Goal: Information Seeking & Learning: Compare options

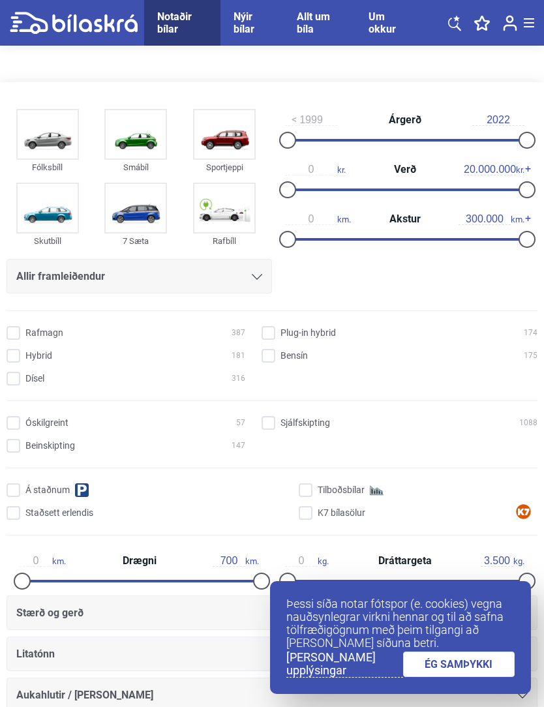
click at [273, 425] on input "Sjálfskipting 1088" at bounding box center [402, 424] width 276 height 14
checkbox input "true"
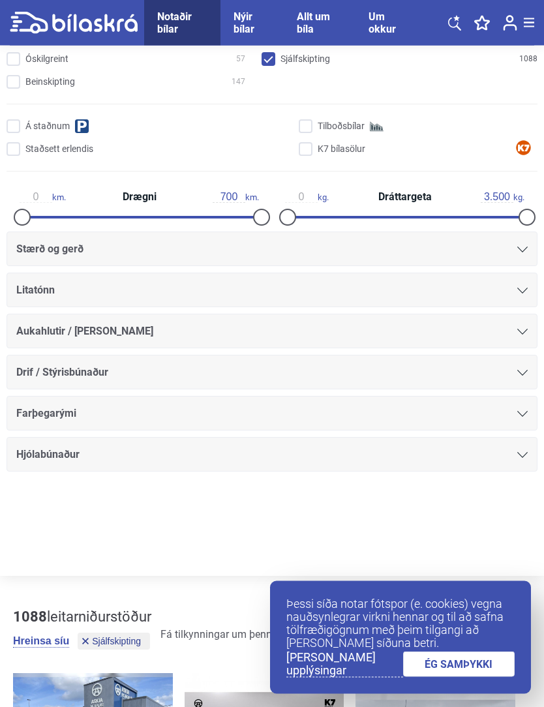
scroll to position [365, 0]
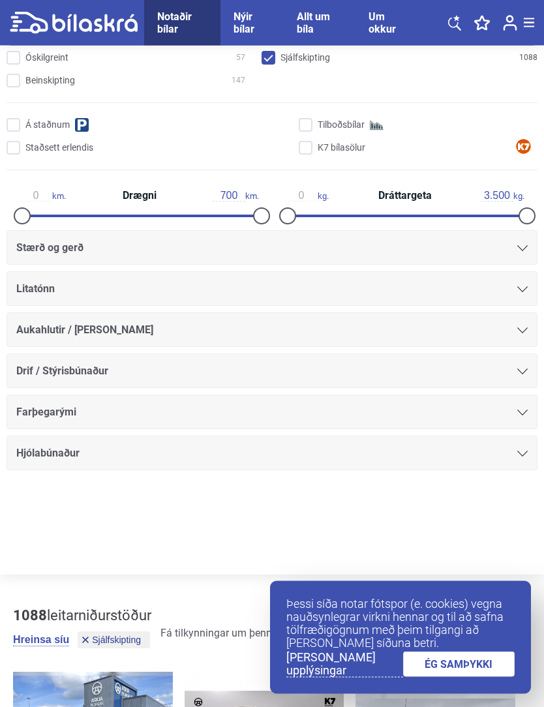
click at [525, 251] on icon at bounding box center [522, 249] width 10 height 6
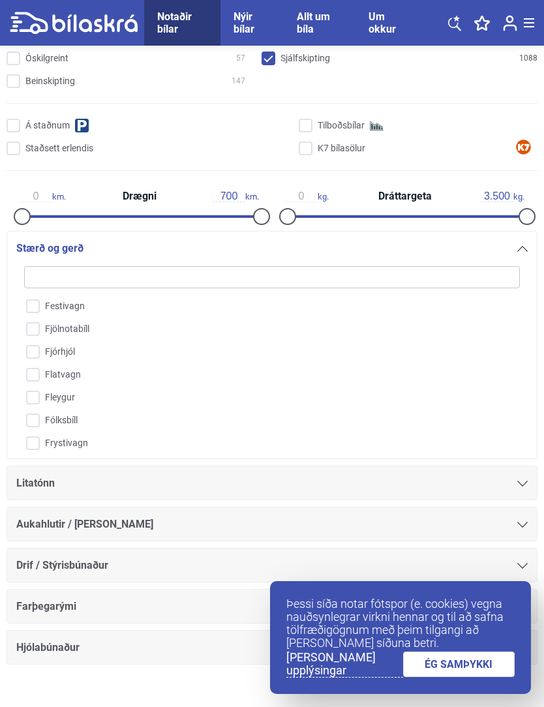
scroll to position [356, 0]
click at [35, 390] on input "Fólksbíll" at bounding box center [263, 385] width 497 height 23
checkbox input "true"
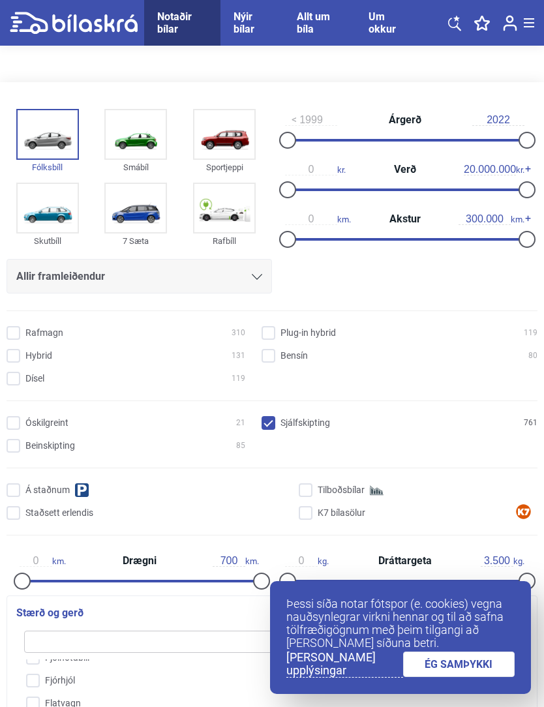
click at [275, 352] on input "Bensín 80" at bounding box center [402, 357] width 276 height 14
checkbox input "true"
click at [8, 378] on input "Dísel 119" at bounding box center [127, 380] width 239 height 14
checkbox input "true"
click at [268, 357] on input "Bensín 80" at bounding box center [402, 357] width 276 height 14
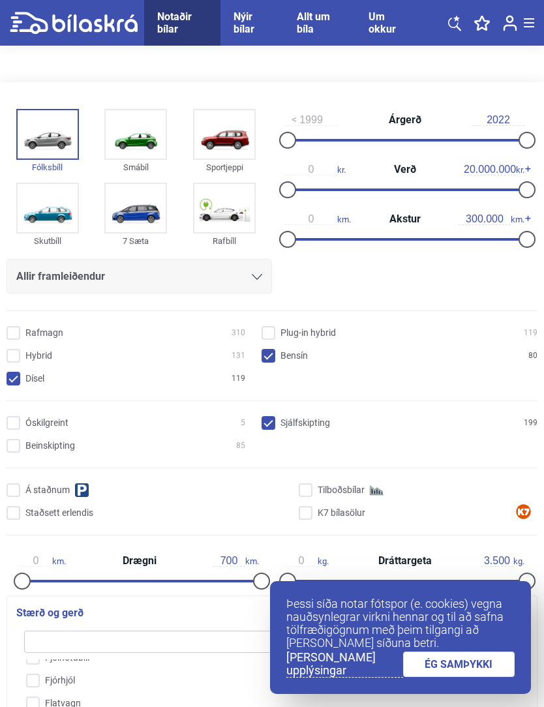
checkbox input "false"
click at [18, 376] on input "Dísel 119" at bounding box center [127, 380] width 239 height 14
checkbox input "false"
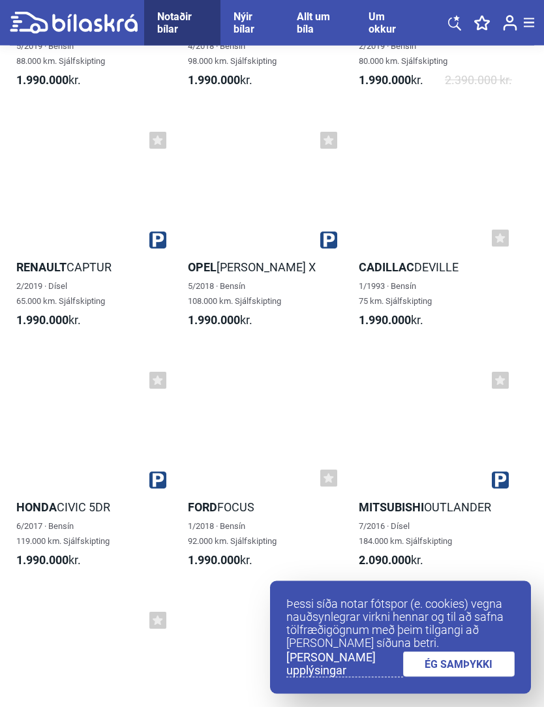
scroll to position [6168, 0]
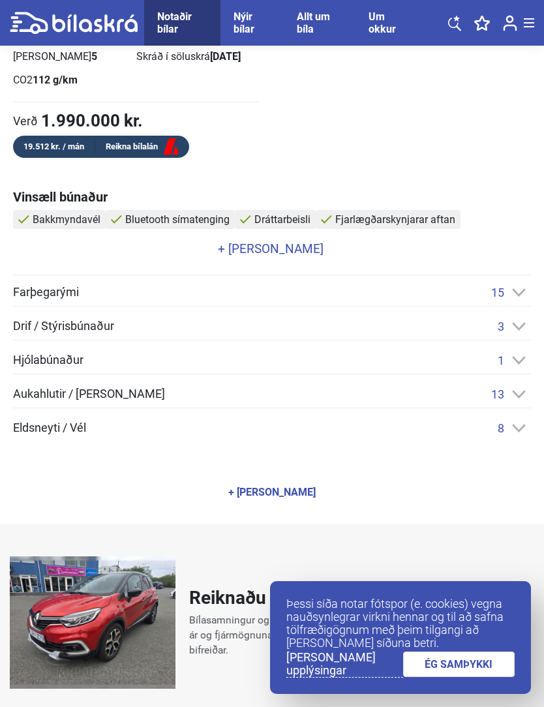
scroll to position [669, 0]
click at [520, 393] on icon at bounding box center [519, 395] width 14 height 8
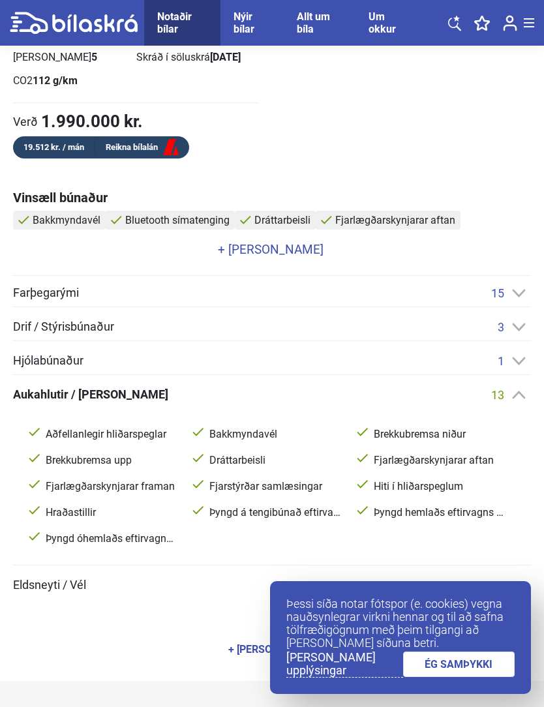
click at [519, 292] on icon at bounding box center [519, 293] width 14 height 8
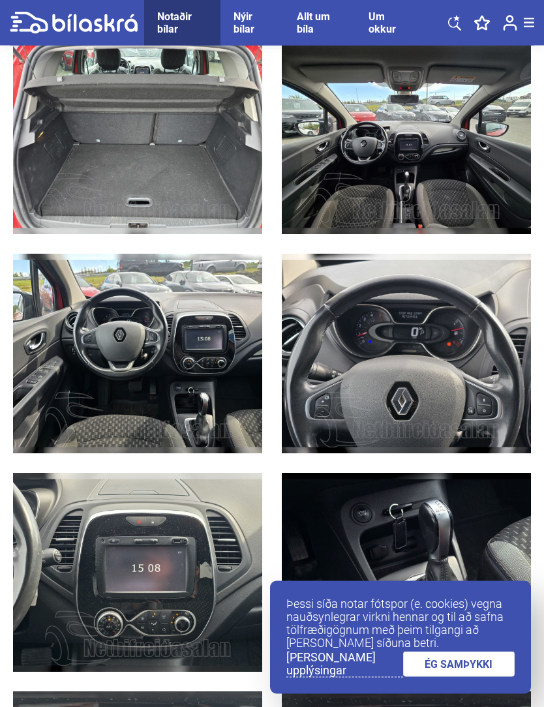
scroll to position [3333, 0]
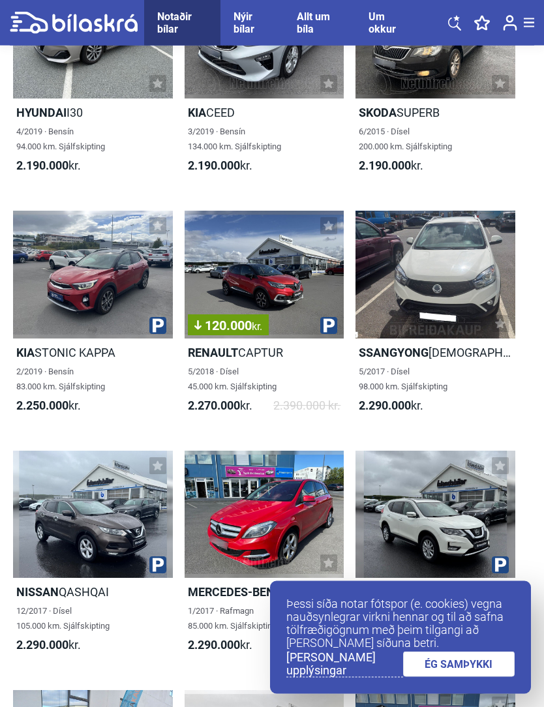
scroll to position [6849, 0]
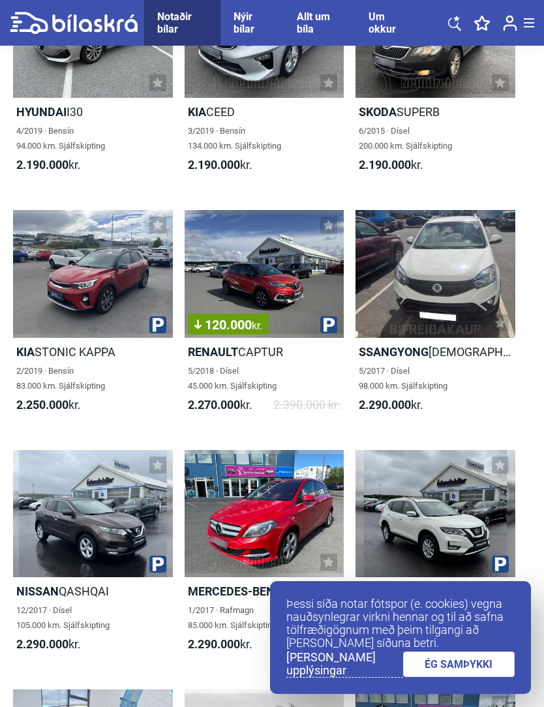
click at [54, 346] on h2 "Kia STONIC KAPPA" at bounding box center [93, 351] width 160 height 15
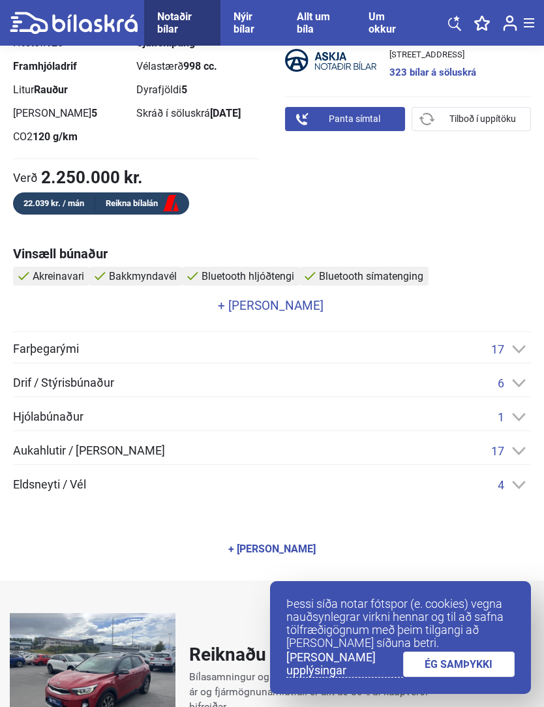
scroll to position [612, 0]
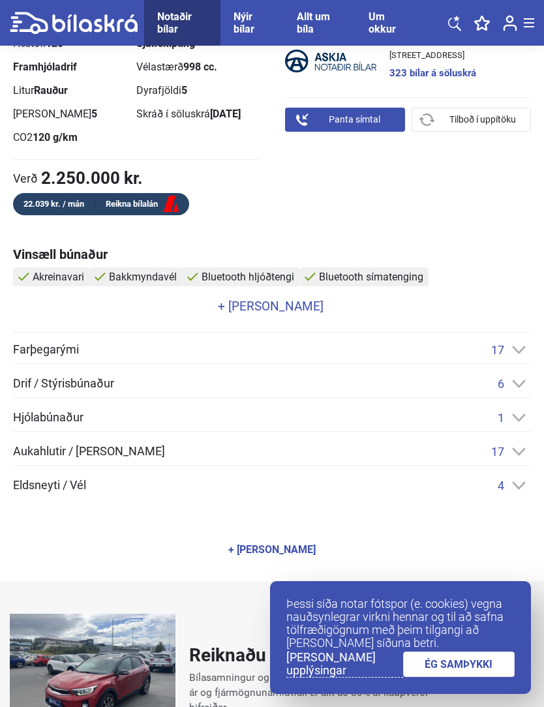
click at [519, 453] on icon at bounding box center [519, 452] width 13 height 8
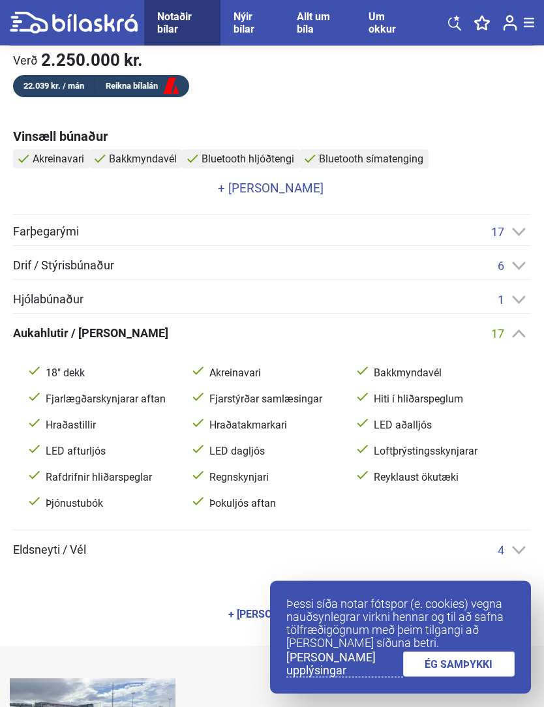
scroll to position [730, 0]
click at [519, 228] on icon at bounding box center [519, 232] width 14 height 8
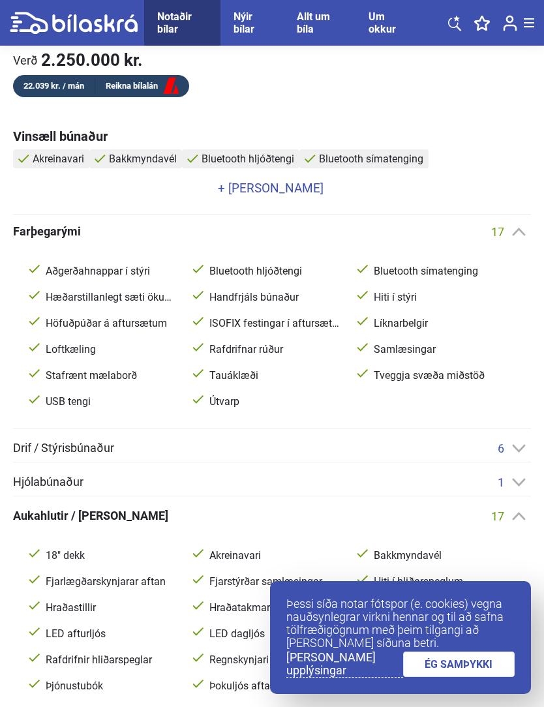
click at [514, 451] on icon at bounding box center [519, 448] width 14 height 8
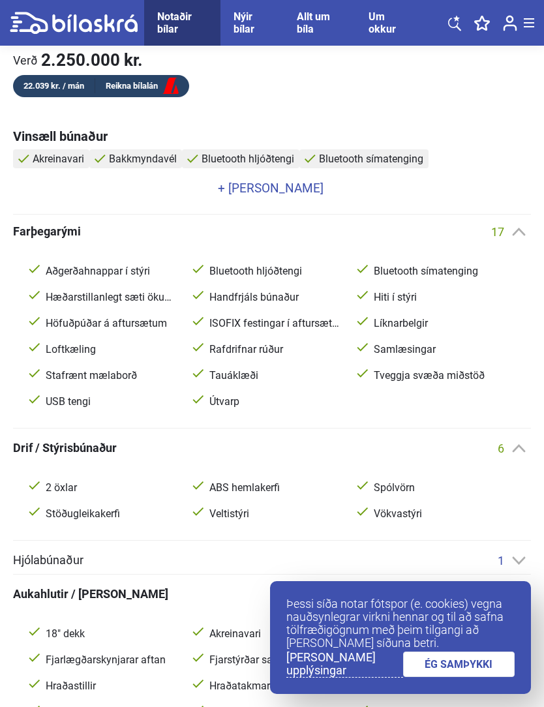
click at [516, 562] on icon at bounding box center [519, 561] width 14 height 8
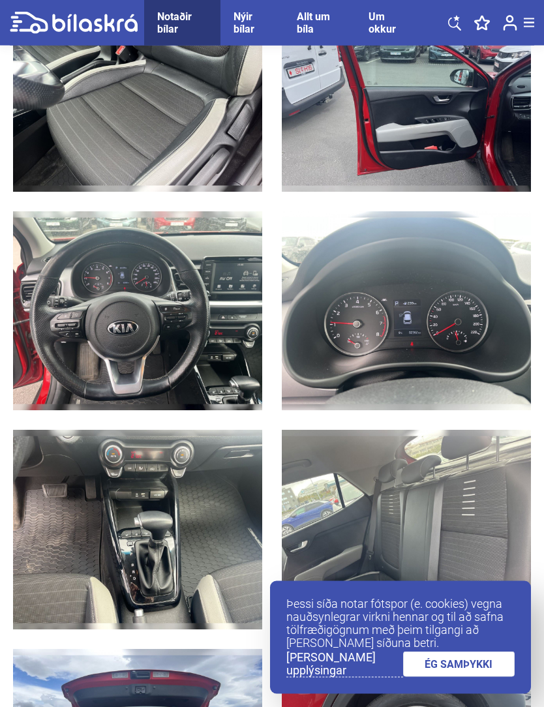
scroll to position [3120, 0]
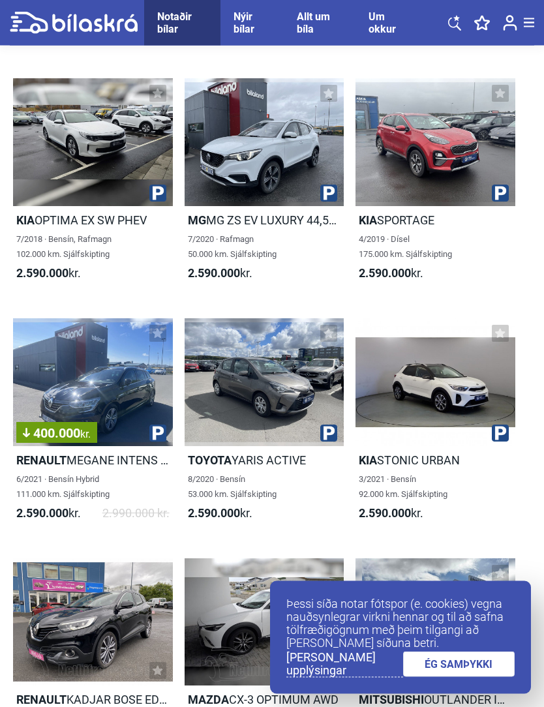
scroll to position [9380, 0]
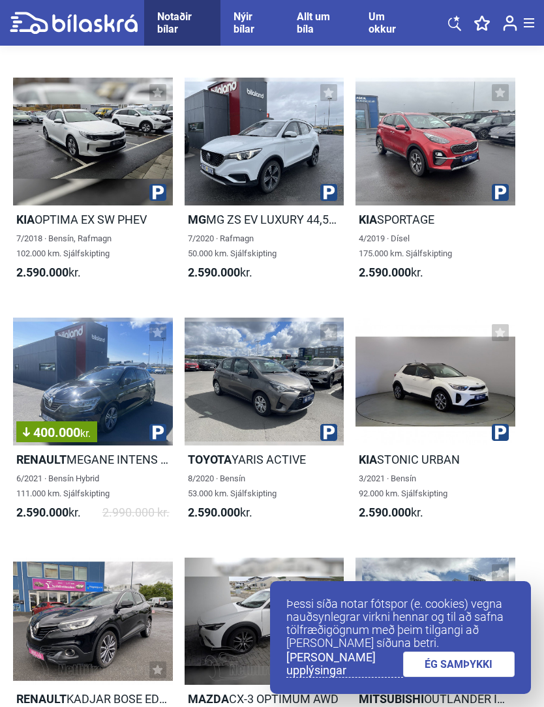
click at [447, 401] on div at bounding box center [436, 382] width 160 height 128
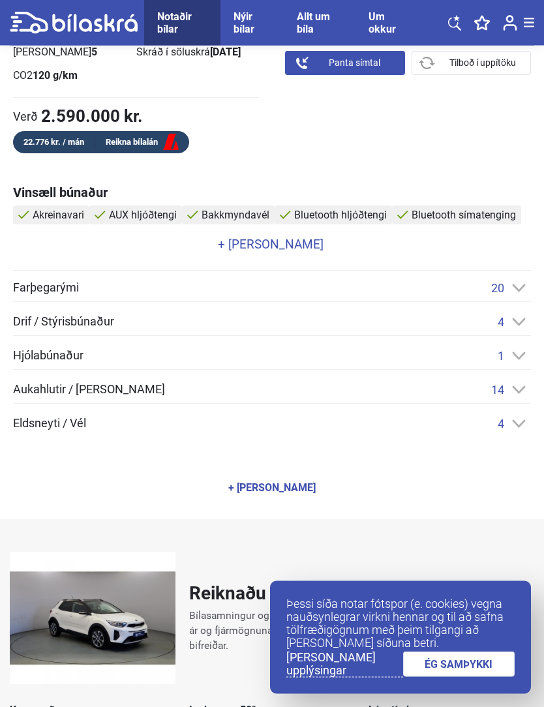
scroll to position [674, 0]
click at [517, 386] on icon at bounding box center [519, 390] width 14 height 8
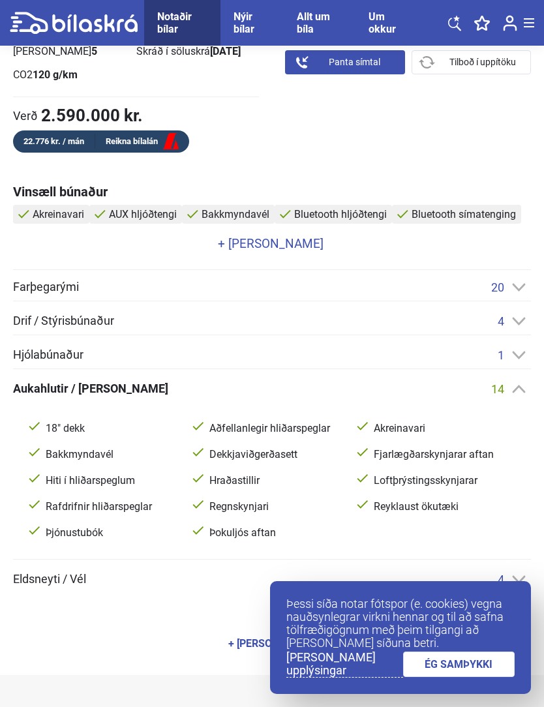
click at [518, 286] on icon at bounding box center [519, 287] width 14 height 8
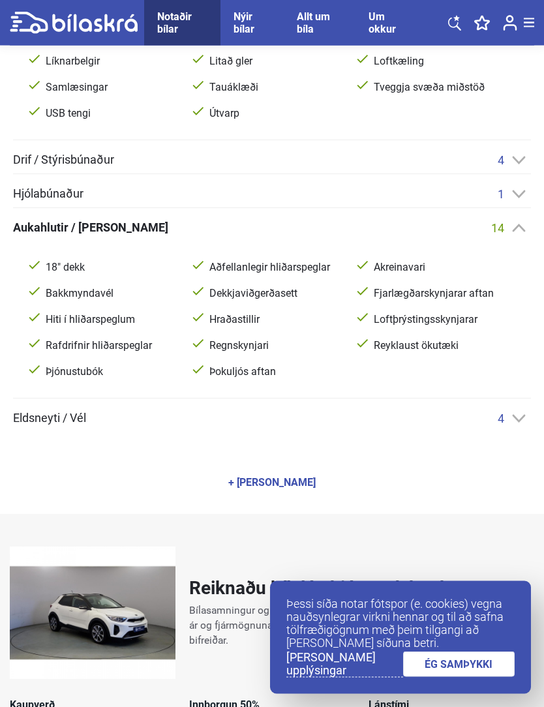
scroll to position [1045, 0]
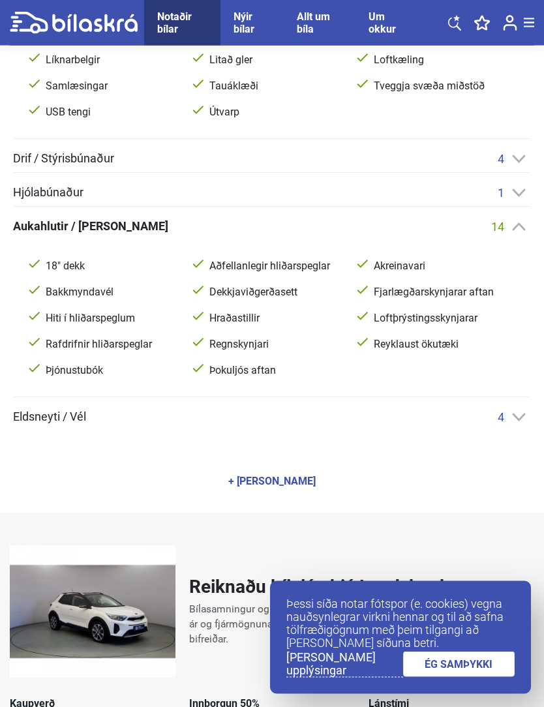
click at [508, 154] on div "4" at bounding box center [514, 160] width 33 height 14
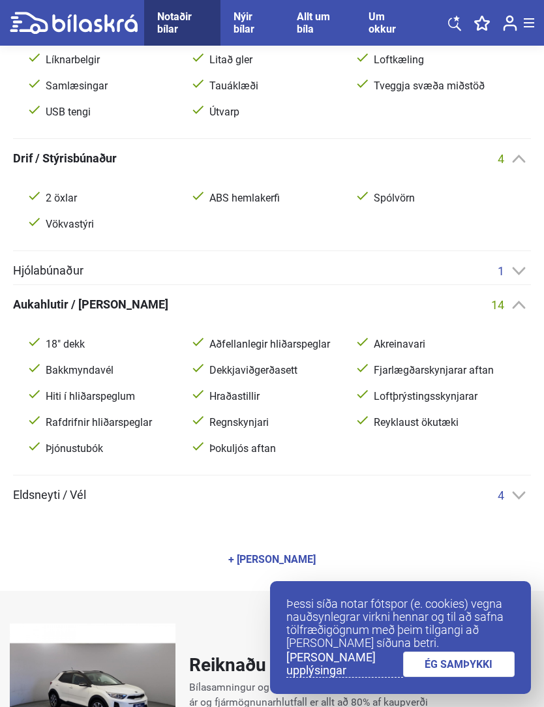
click at [521, 260] on div "Farþegarými 20 Aðgerðahnappar í stýri Aksturstölva AUX hljóðtengi Bluetooth hlj…" at bounding box center [272, 205] width 518 height 593
click at [518, 266] on div "1" at bounding box center [514, 271] width 33 height 14
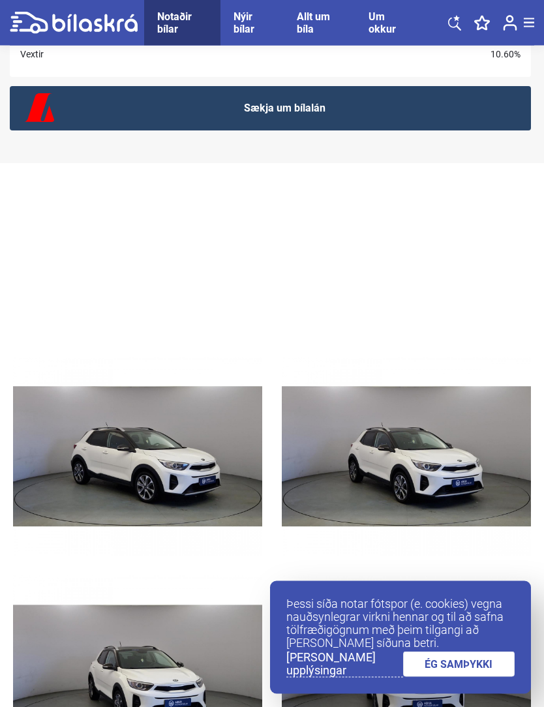
scroll to position [2055, 0]
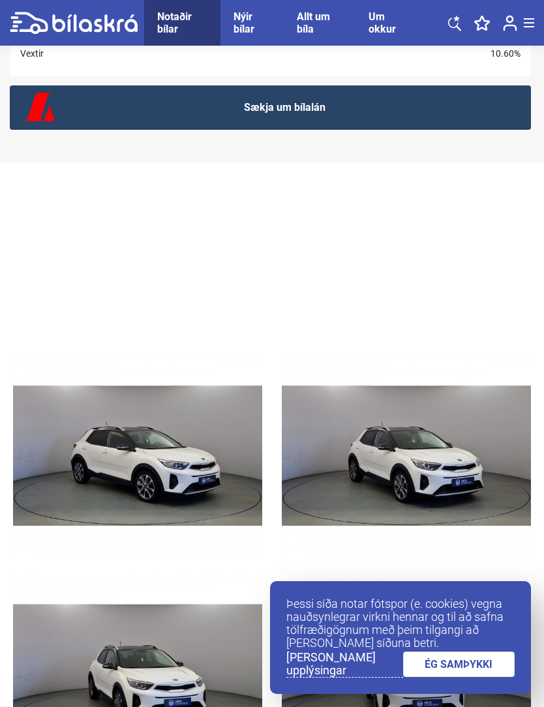
click at [184, 463] on img at bounding box center [137, 456] width 249 height 200
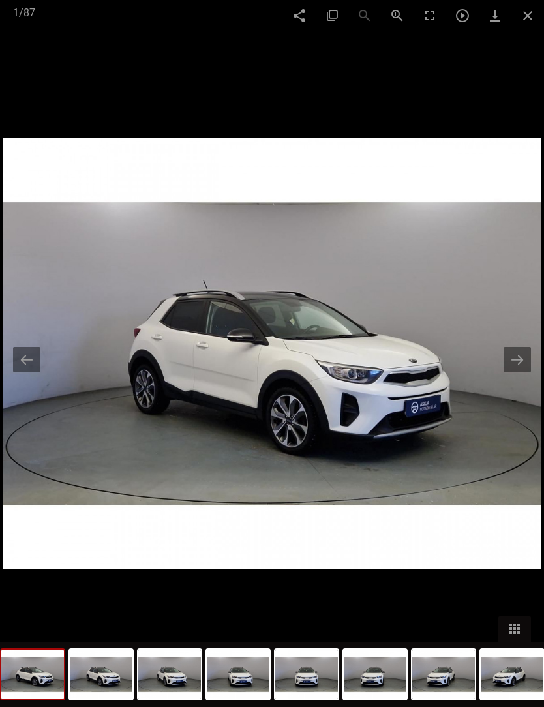
click at [517, 373] on button at bounding box center [517, 359] width 27 height 25
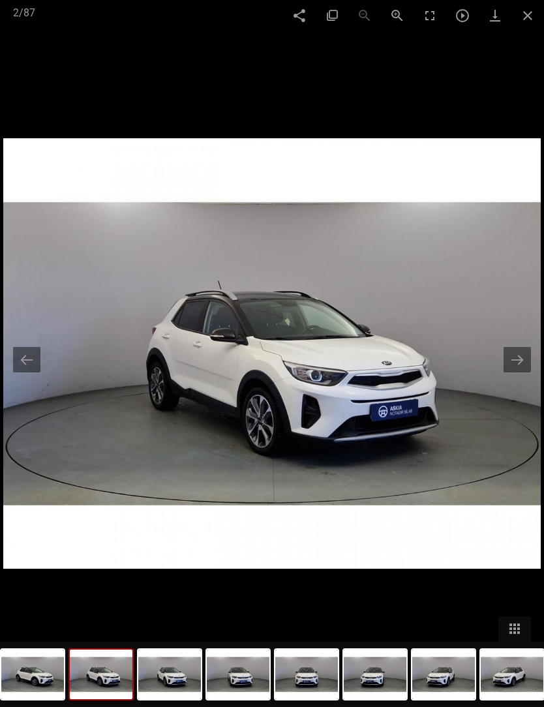
click at [509, 373] on button at bounding box center [517, 359] width 27 height 25
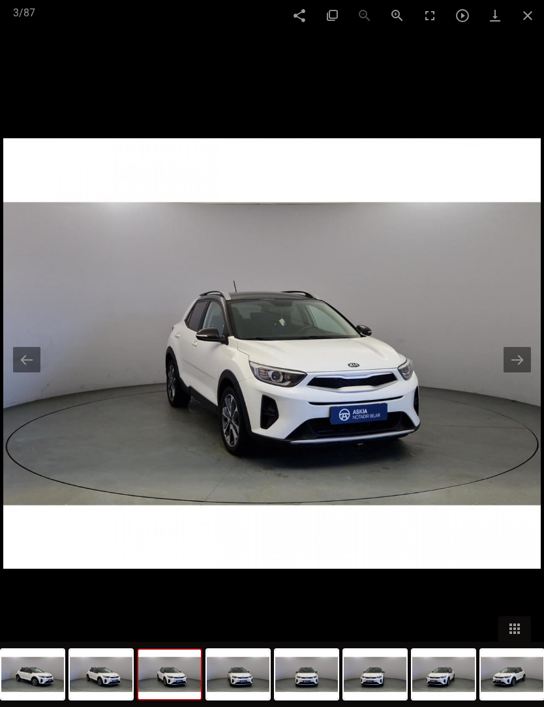
click at [513, 373] on button at bounding box center [517, 359] width 27 height 25
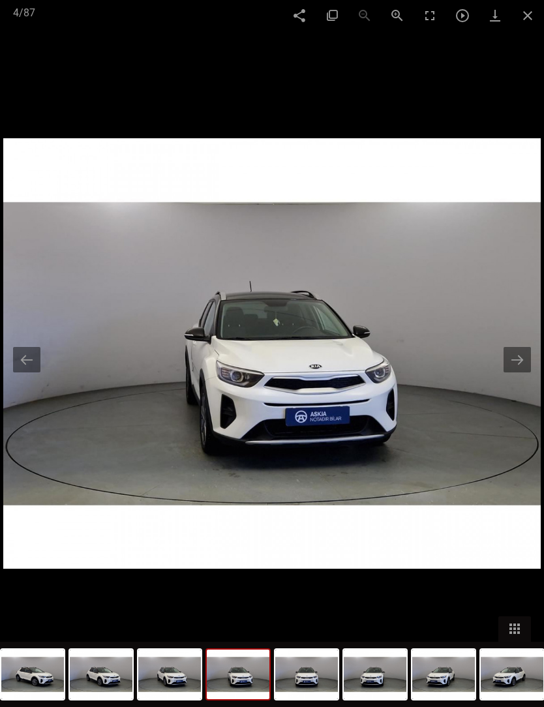
click at [517, 373] on button at bounding box center [517, 359] width 27 height 25
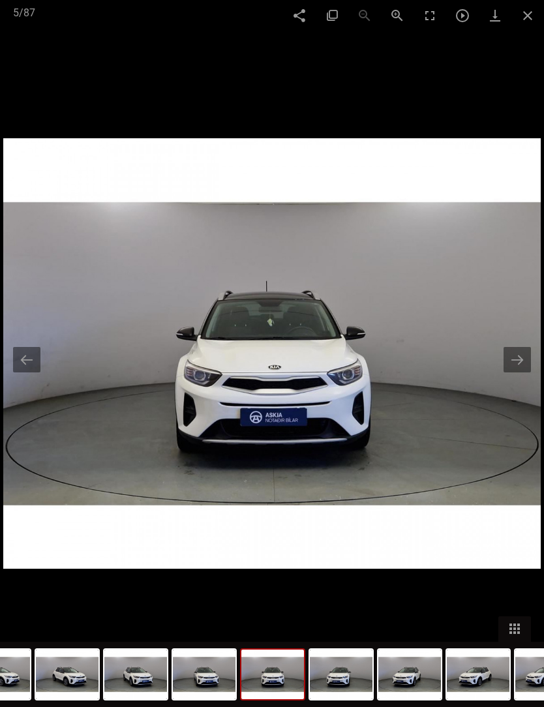
click at [515, 373] on button at bounding box center [517, 359] width 27 height 25
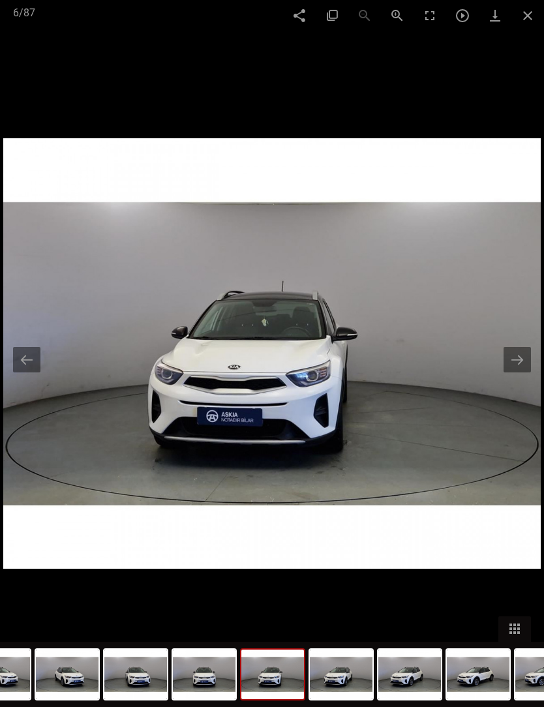
click at [517, 373] on button at bounding box center [517, 359] width 27 height 25
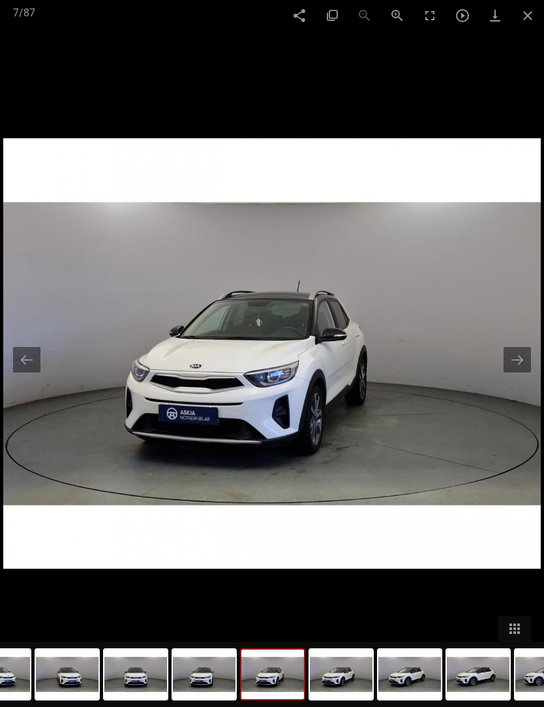
click at [517, 373] on button at bounding box center [517, 359] width 27 height 25
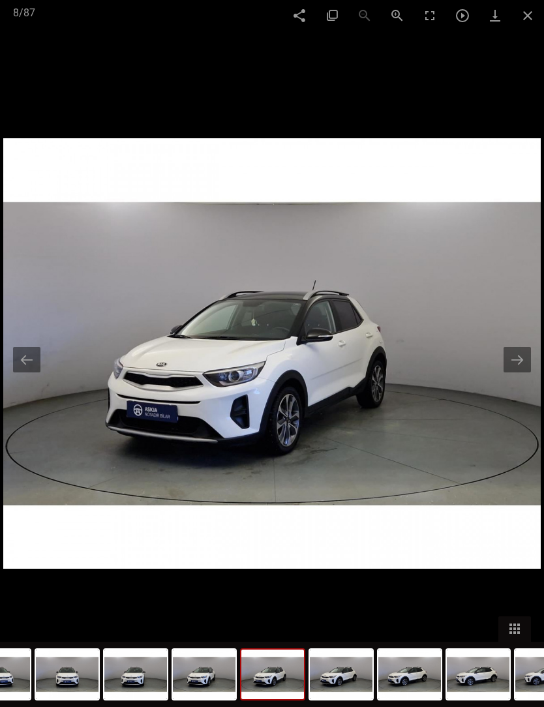
click at [512, 373] on button at bounding box center [517, 359] width 27 height 25
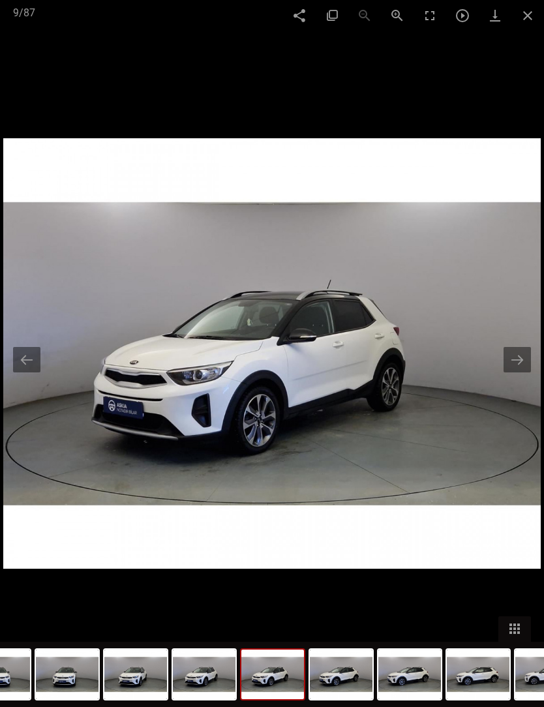
click at [512, 373] on button at bounding box center [517, 359] width 27 height 25
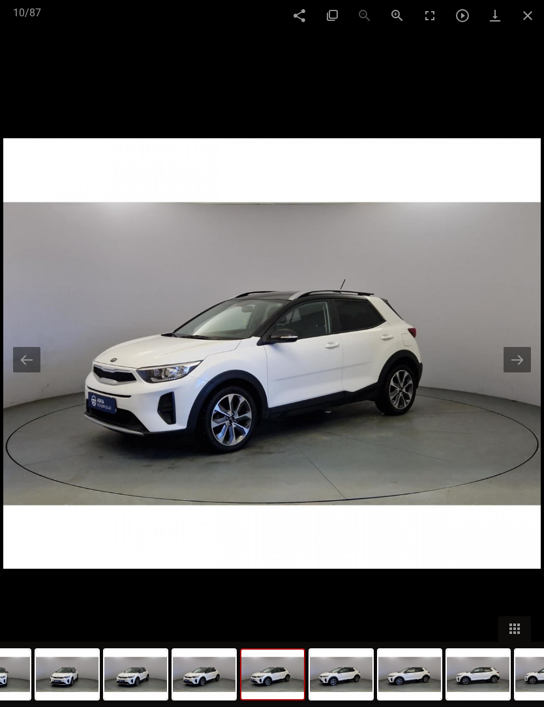
click at [511, 373] on button at bounding box center [517, 359] width 27 height 25
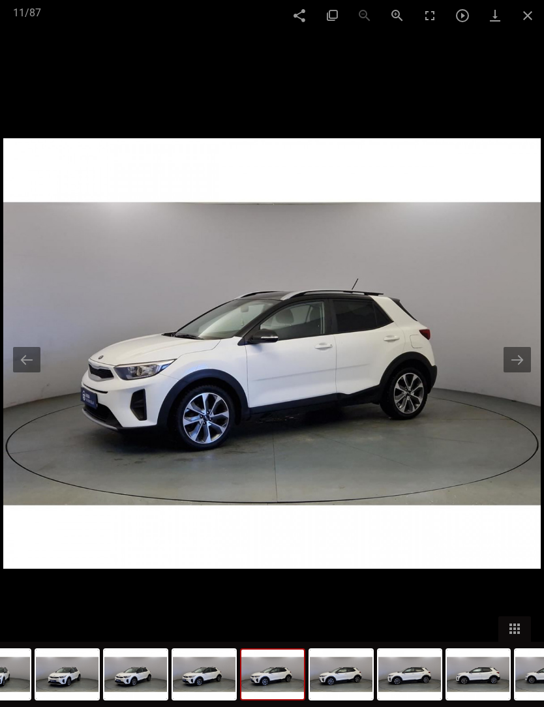
click at [510, 373] on button at bounding box center [517, 359] width 27 height 25
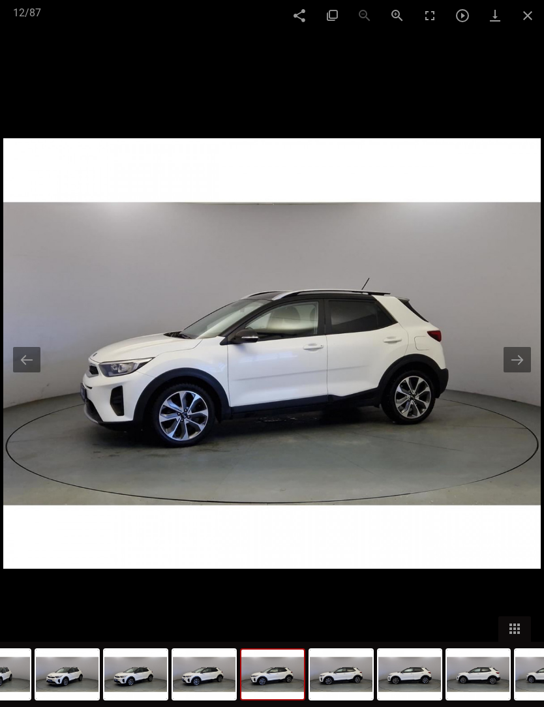
click at [513, 373] on button at bounding box center [517, 359] width 27 height 25
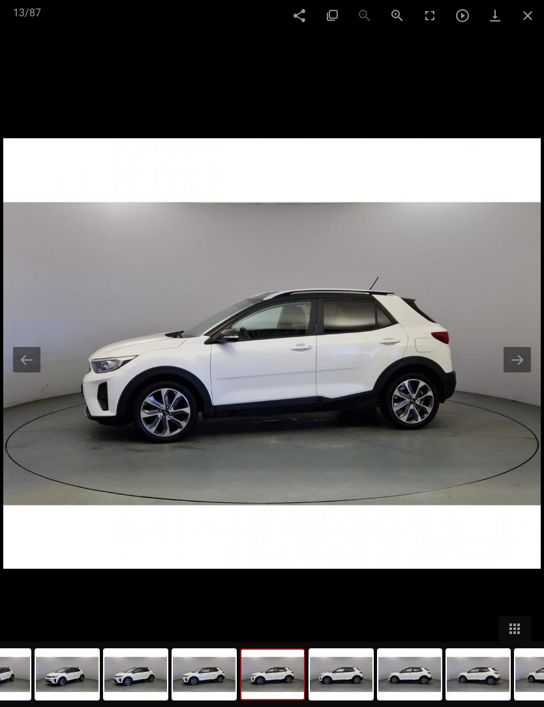
click at [514, 373] on button at bounding box center [517, 359] width 27 height 25
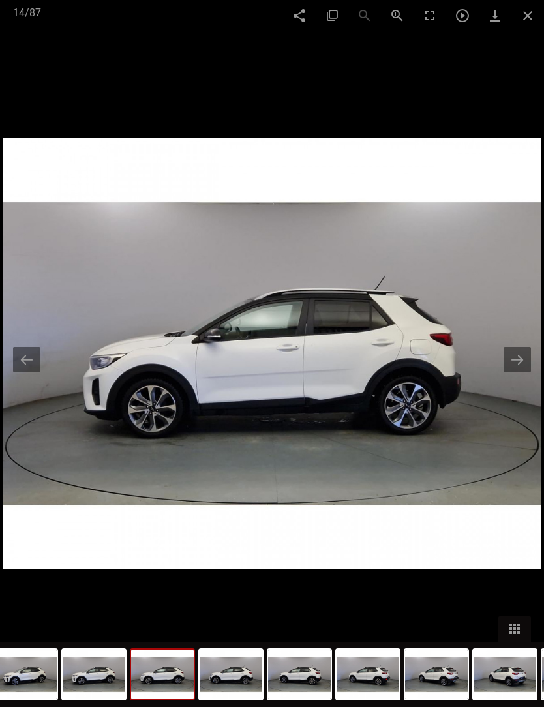
click at [515, 373] on button at bounding box center [517, 359] width 27 height 25
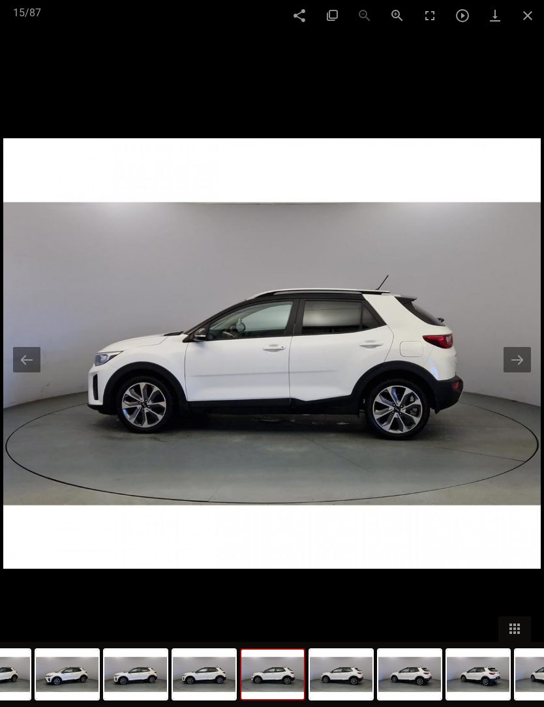
click at [509, 373] on button at bounding box center [517, 359] width 27 height 25
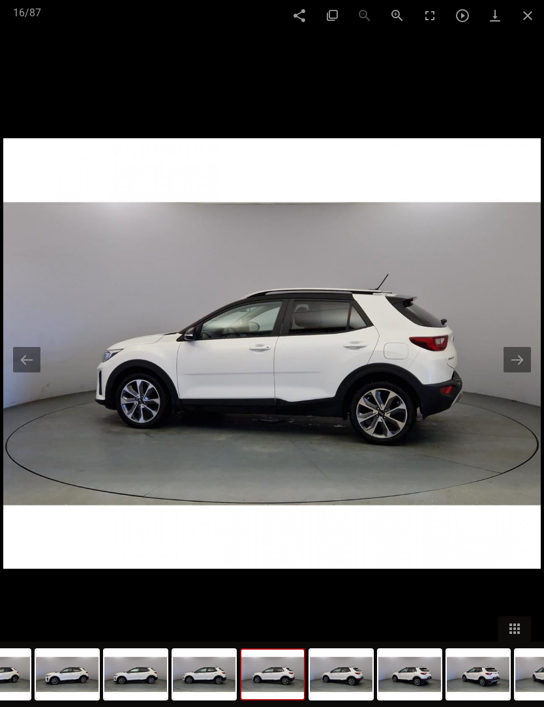
click at [512, 373] on button at bounding box center [517, 359] width 27 height 25
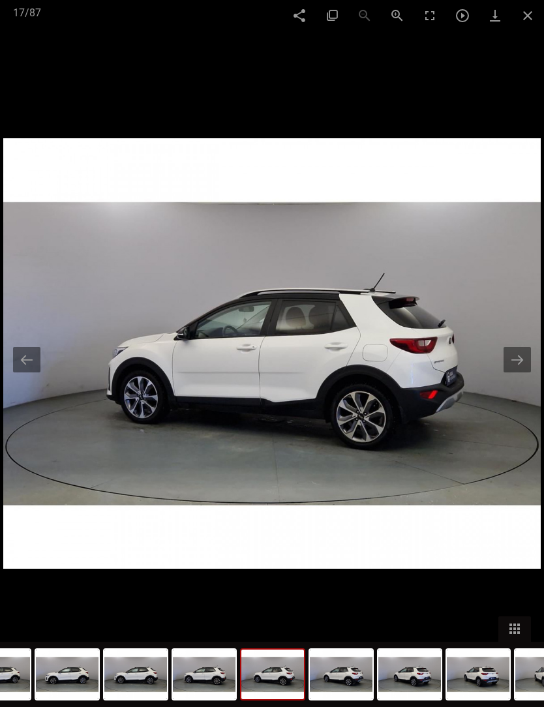
click at [512, 373] on button at bounding box center [517, 359] width 27 height 25
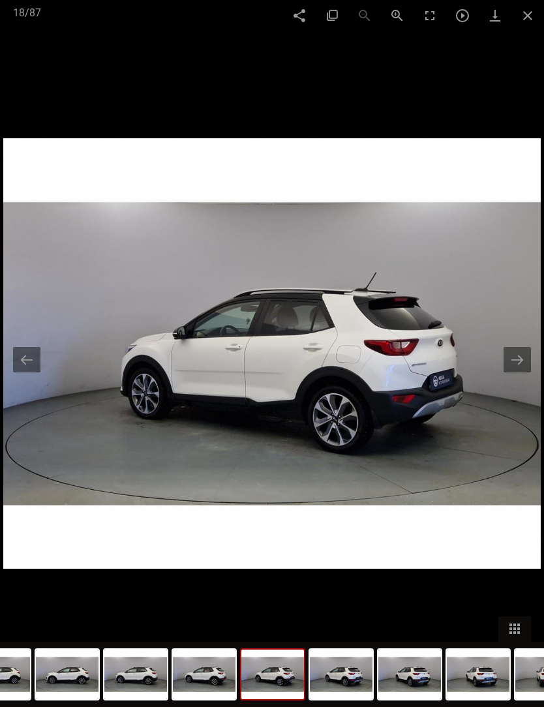
click at [508, 373] on button at bounding box center [517, 359] width 27 height 25
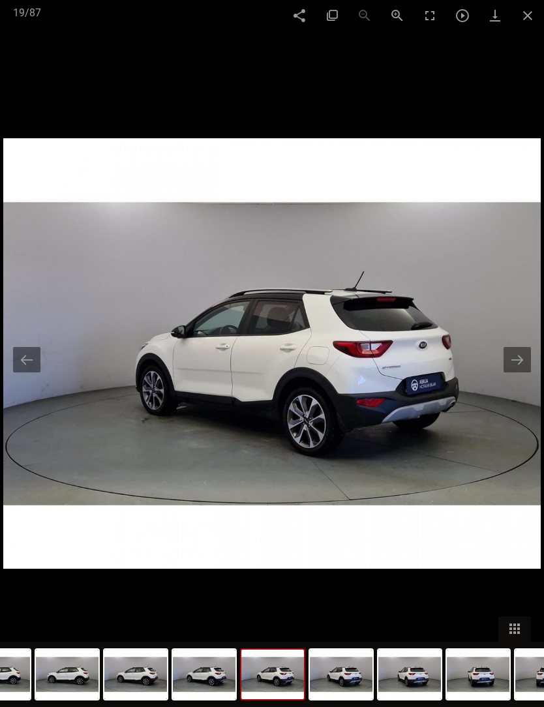
click at [512, 373] on button at bounding box center [517, 359] width 27 height 25
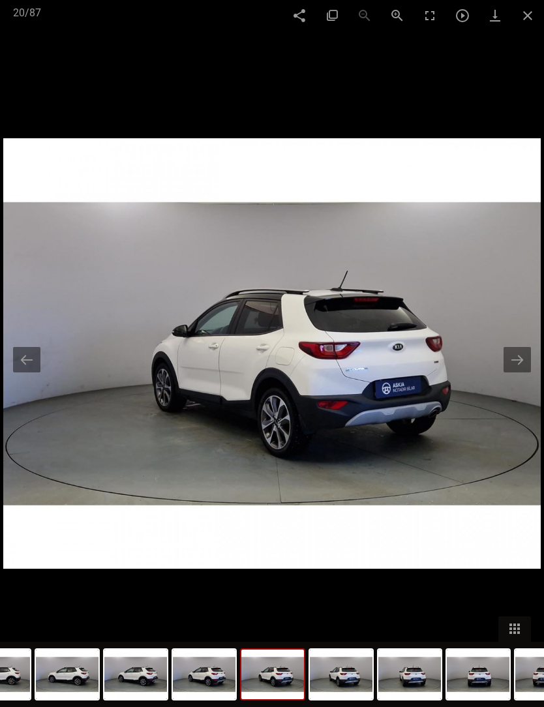
click at [514, 373] on button at bounding box center [517, 359] width 27 height 25
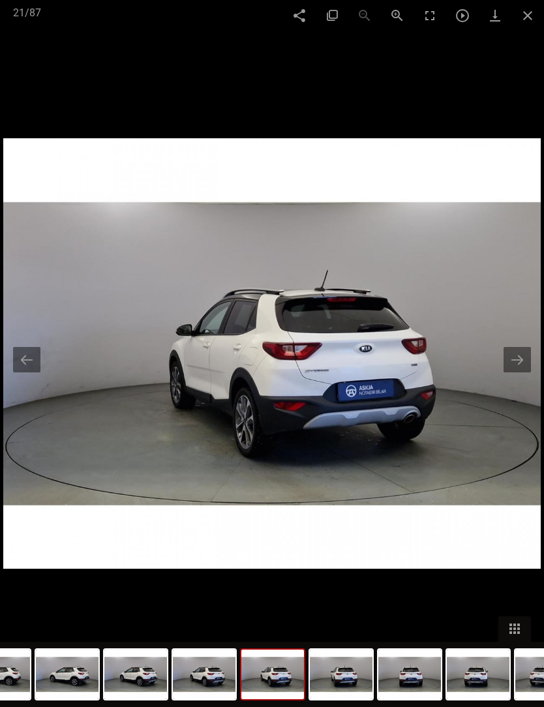
click at [513, 373] on button at bounding box center [517, 359] width 27 height 25
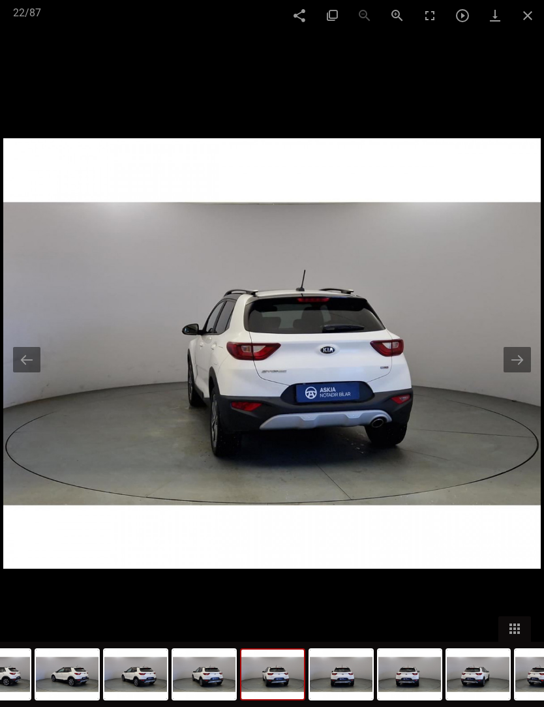
click at [510, 373] on button at bounding box center [517, 359] width 27 height 25
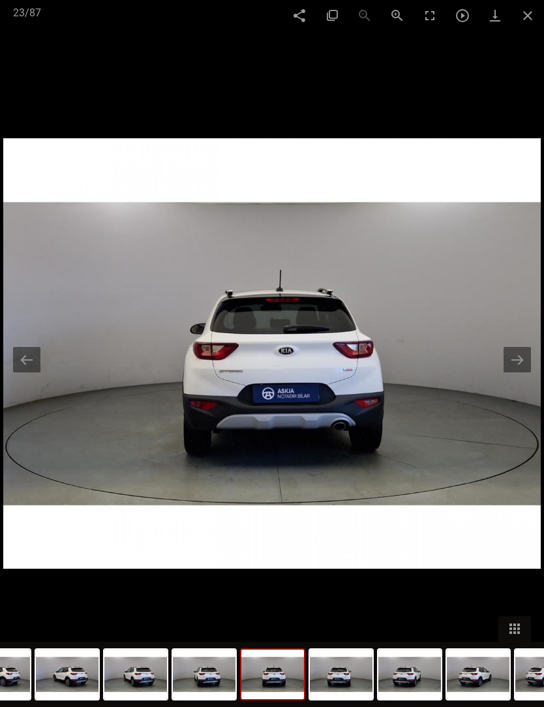
click at [512, 373] on button at bounding box center [517, 359] width 27 height 25
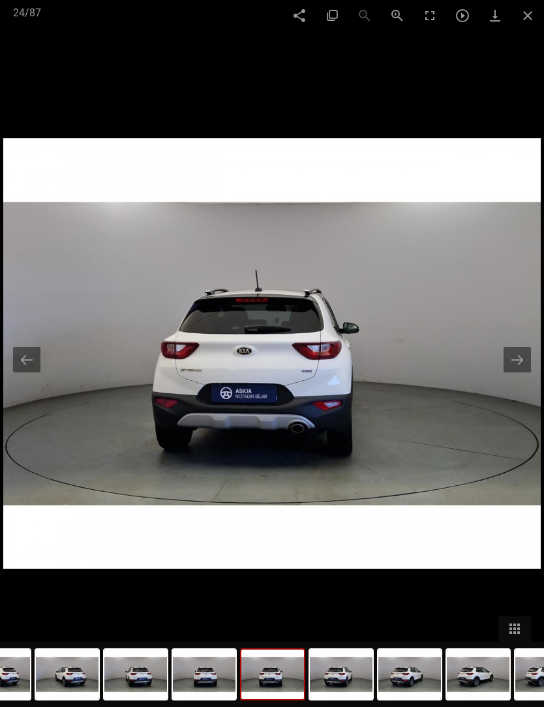
click at [514, 373] on button at bounding box center [517, 359] width 27 height 25
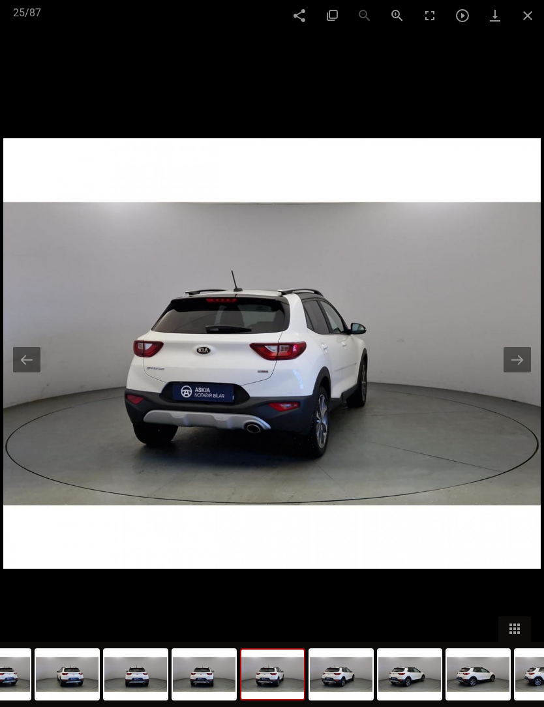
click at [513, 373] on button at bounding box center [517, 359] width 27 height 25
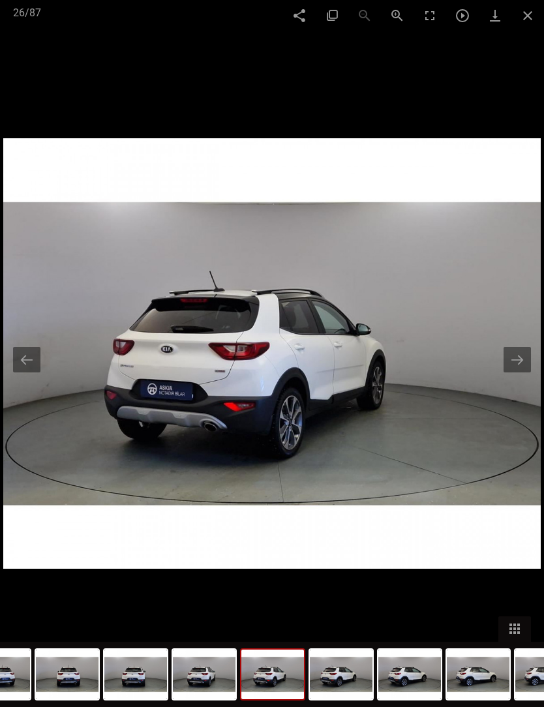
click at [510, 373] on button at bounding box center [517, 359] width 27 height 25
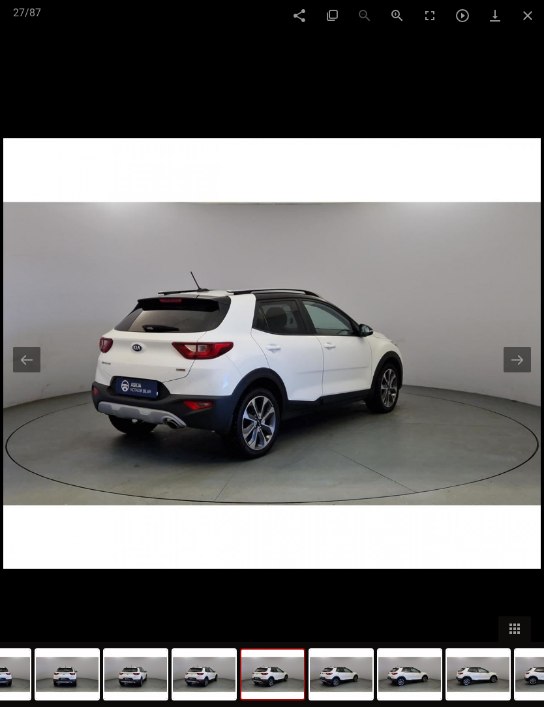
click at [515, 373] on button at bounding box center [517, 359] width 27 height 25
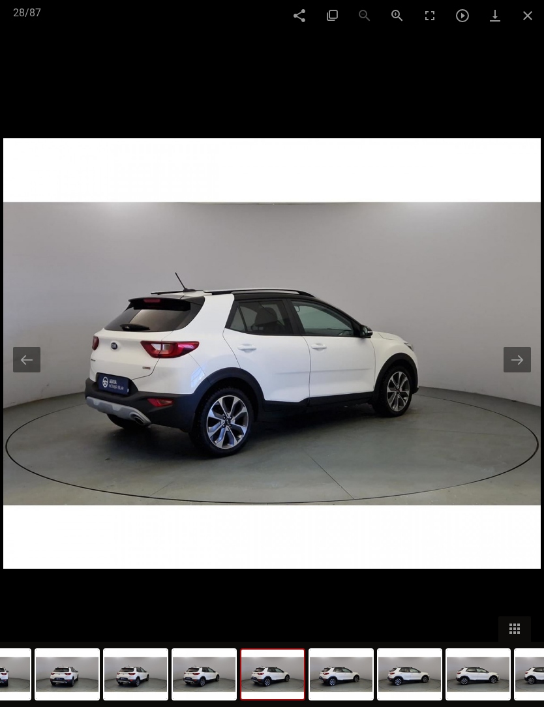
click at [510, 373] on button at bounding box center [517, 359] width 27 height 25
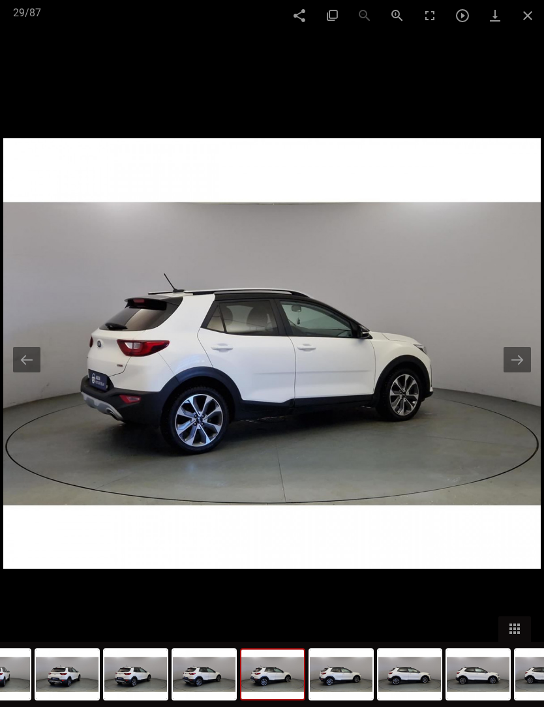
click at [511, 373] on button at bounding box center [517, 359] width 27 height 25
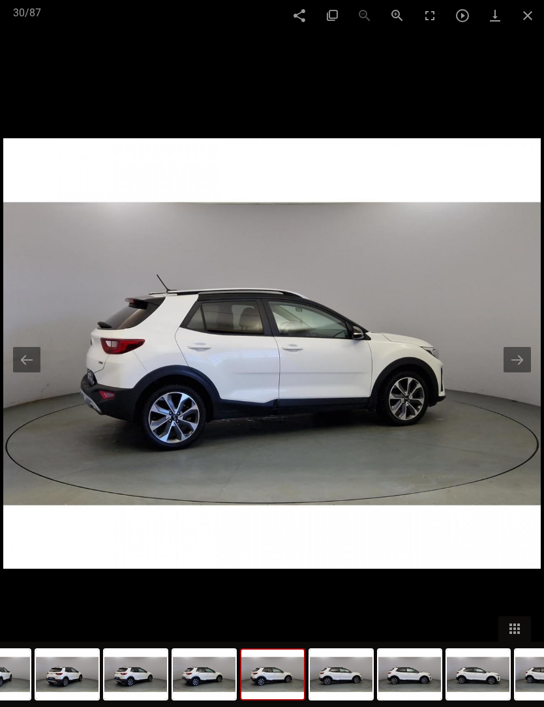
click at [506, 373] on button at bounding box center [517, 359] width 27 height 25
click at [503, 373] on img at bounding box center [272, 353] width 538 height 430
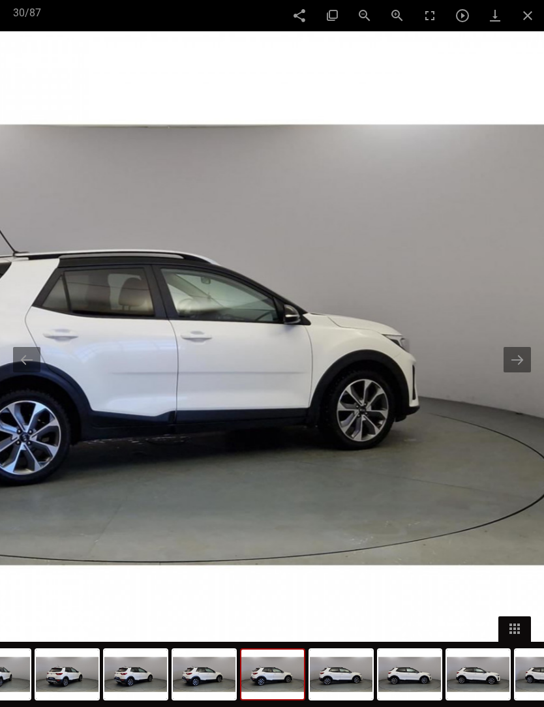
click at [514, 373] on button at bounding box center [517, 359] width 27 height 25
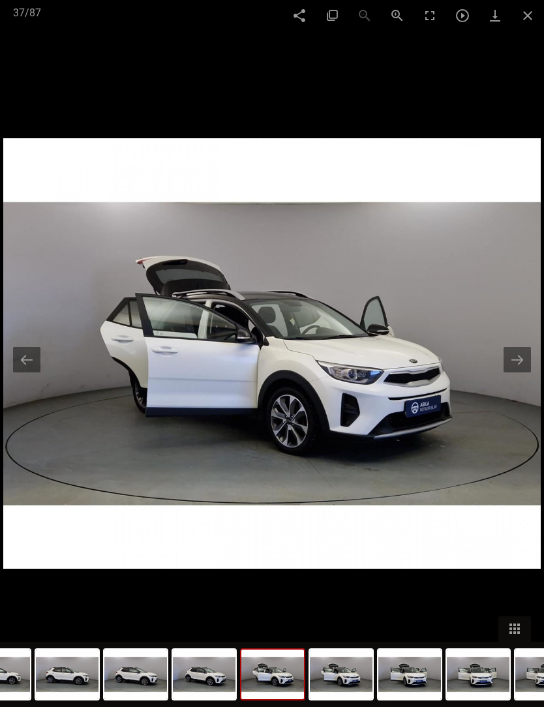
click at [514, 373] on button at bounding box center [517, 359] width 27 height 25
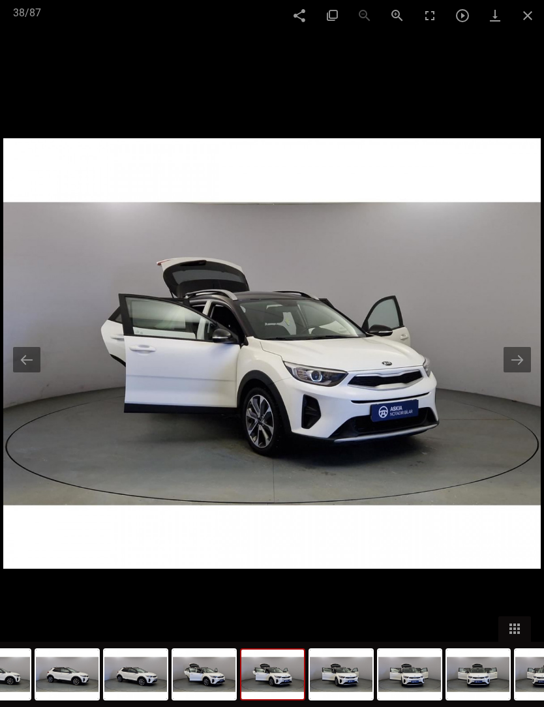
click at [517, 373] on button at bounding box center [517, 359] width 27 height 25
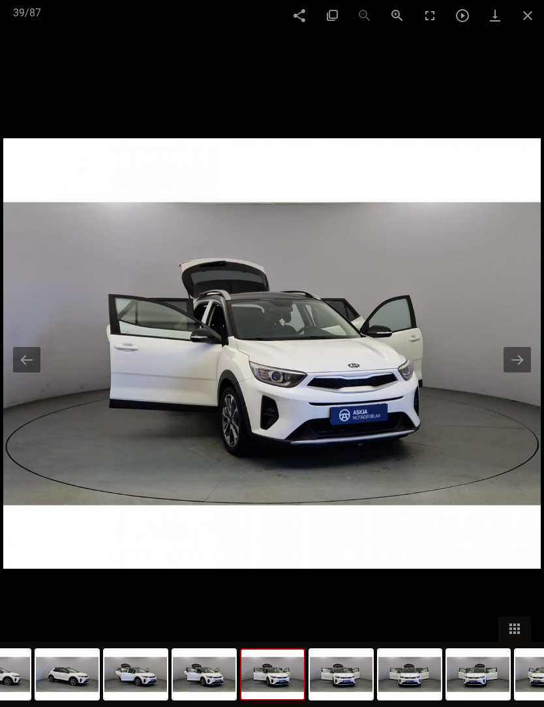
click at [514, 373] on button at bounding box center [517, 359] width 27 height 25
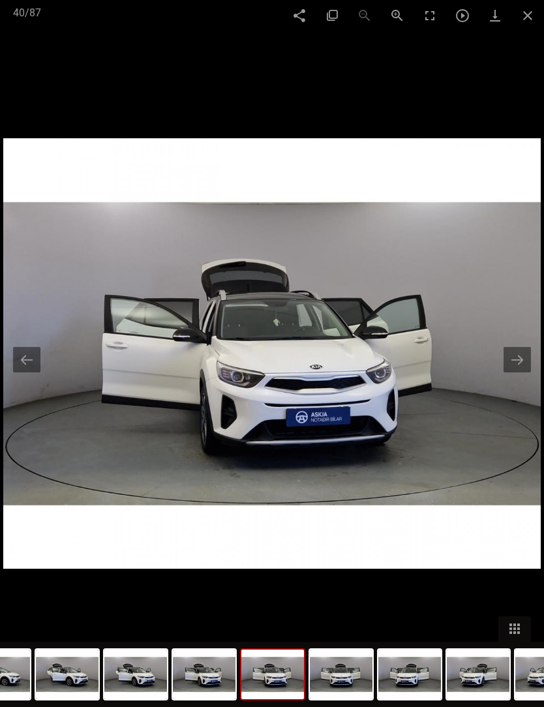
click at [509, 373] on button at bounding box center [517, 359] width 27 height 25
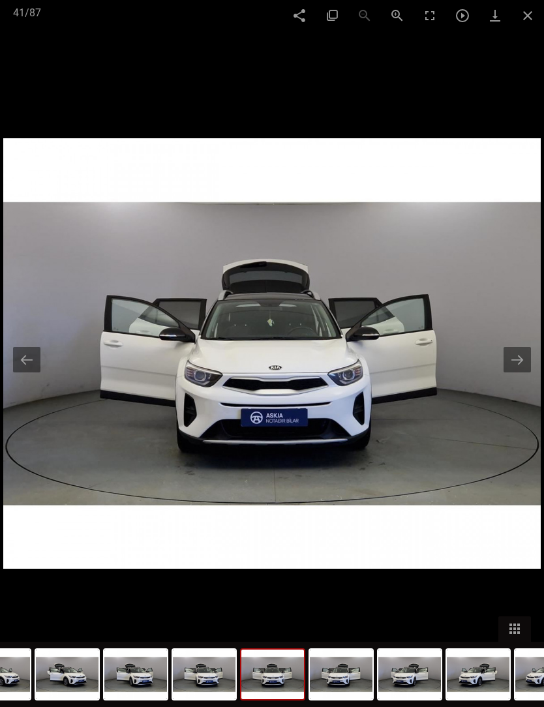
click at [510, 373] on button at bounding box center [517, 359] width 27 height 25
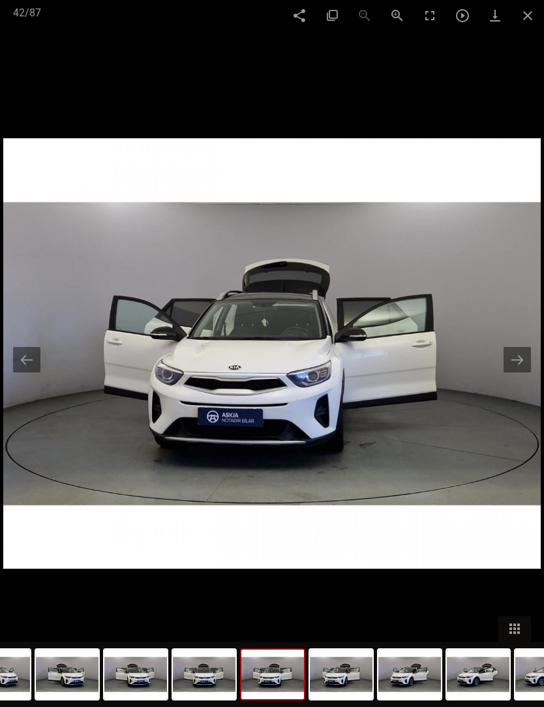
click at [513, 373] on button at bounding box center [517, 359] width 27 height 25
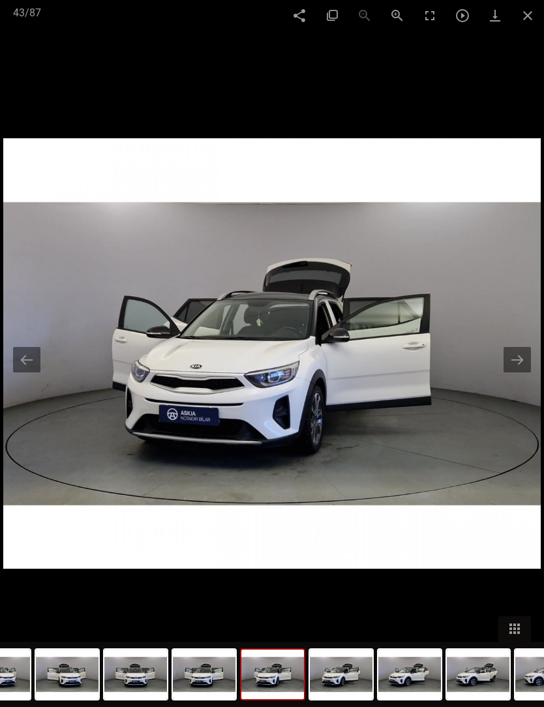
click at [510, 373] on button at bounding box center [517, 359] width 27 height 25
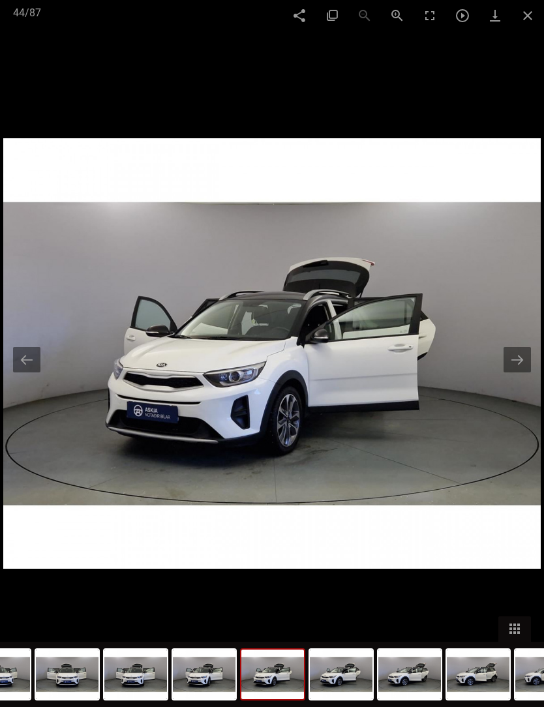
click at [512, 373] on button at bounding box center [517, 359] width 27 height 25
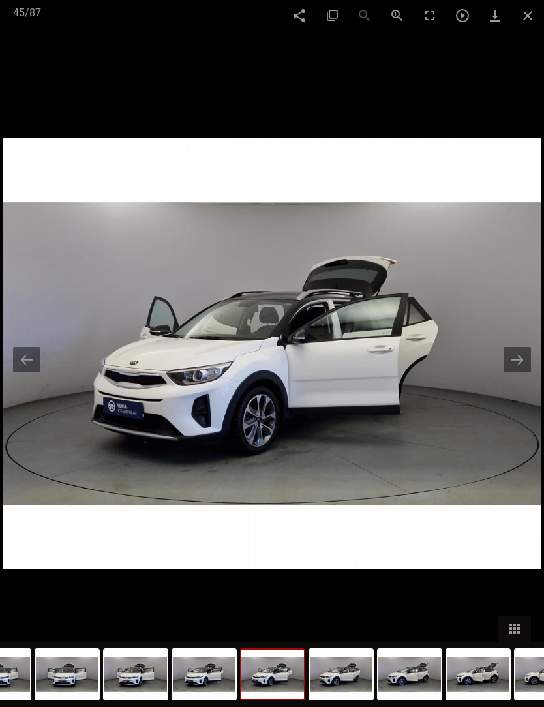
click at [511, 373] on button at bounding box center [517, 359] width 27 height 25
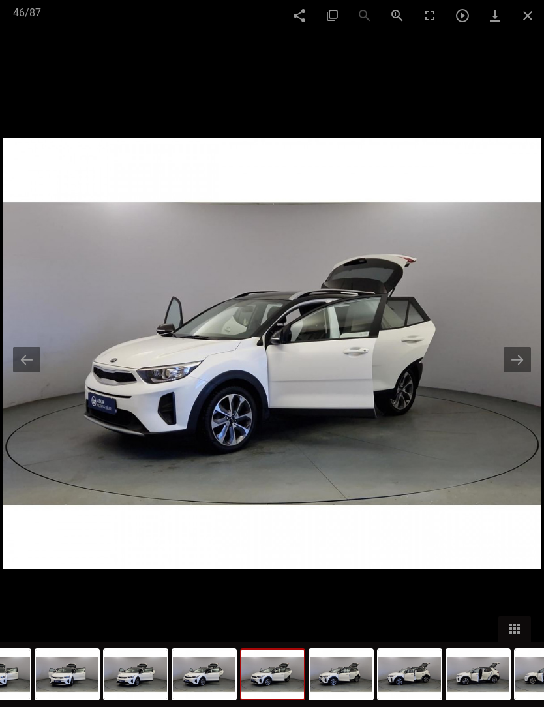
click at [506, 373] on button at bounding box center [517, 359] width 27 height 25
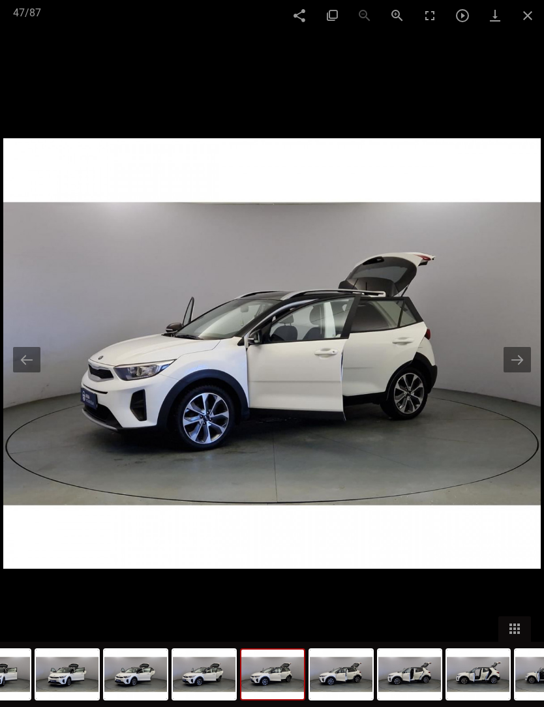
click at [510, 373] on button at bounding box center [517, 359] width 27 height 25
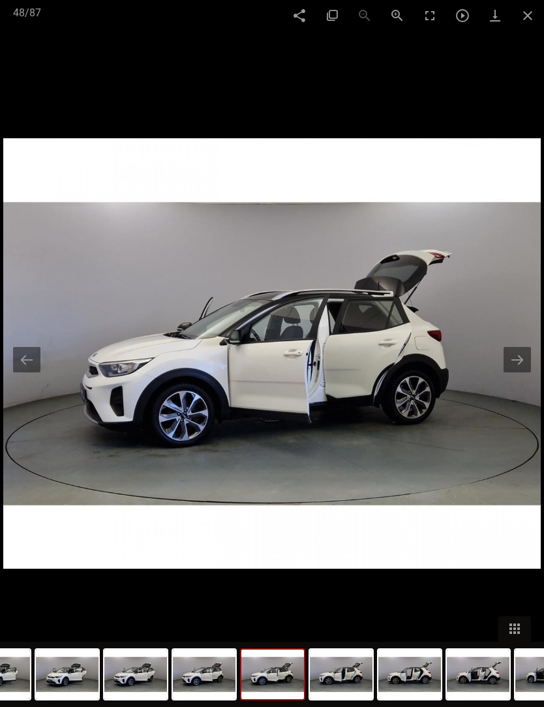
click at [505, 373] on button at bounding box center [517, 359] width 27 height 25
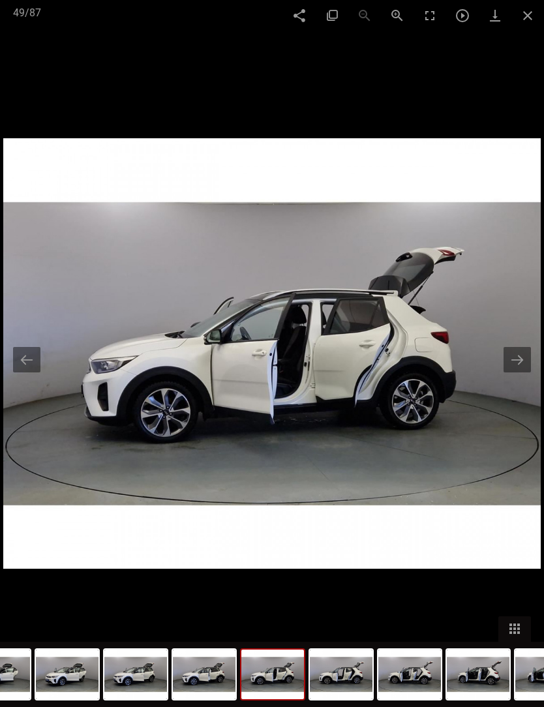
click at [505, 373] on button at bounding box center [517, 359] width 27 height 25
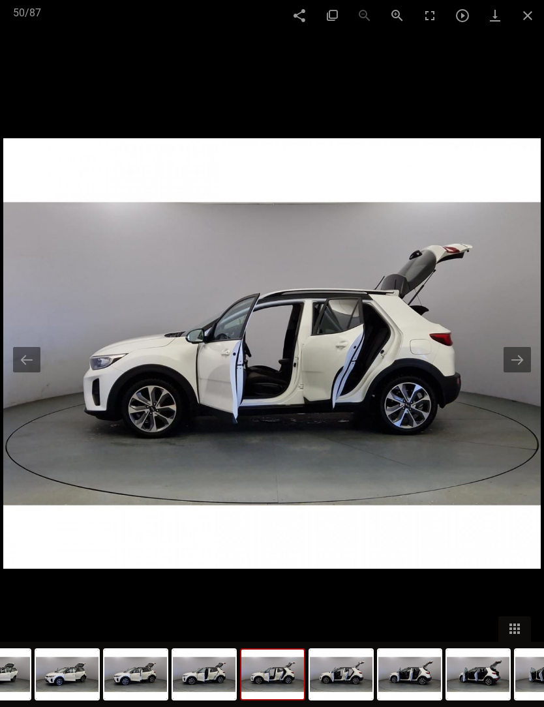
click at [510, 373] on button at bounding box center [517, 359] width 27 height 25
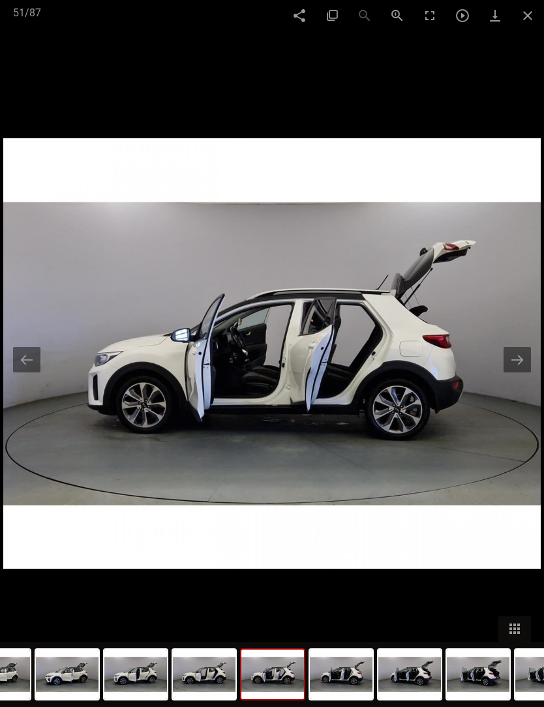
click at [510, 373] on button at bounding box center [517, 359] width 27 height 25
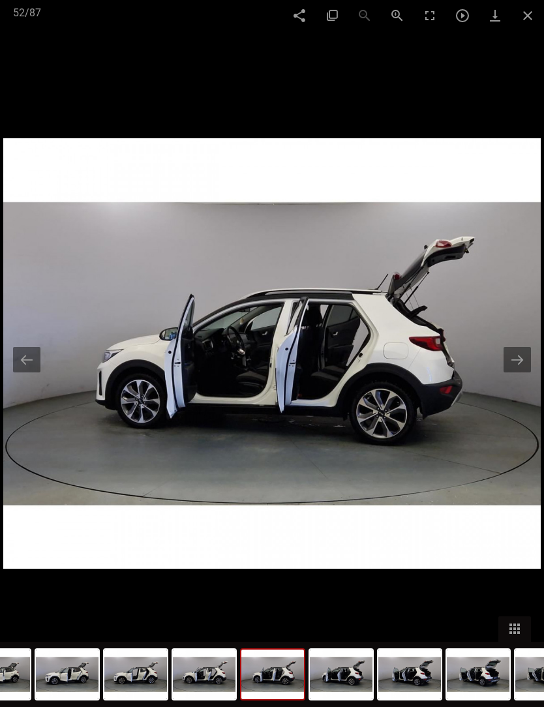
click at [513, 373] on button at bounding box center [517, 359] width 27 height 25
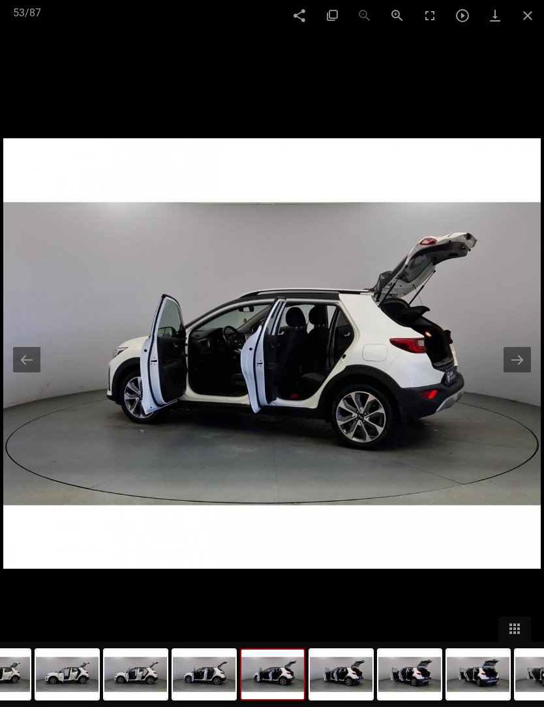
click at [510, 373] on button at bounding box center [517, 359] width 27 height 25
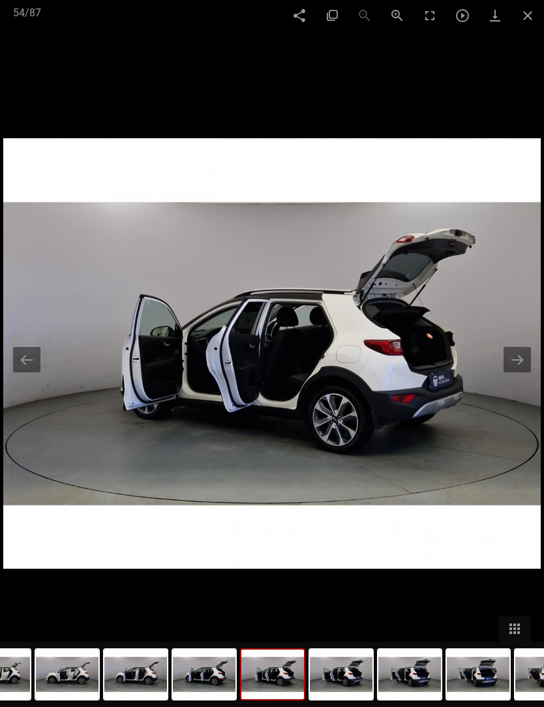
click at [519, 373] on button at bounding box center [517, 359] width 27 height 25
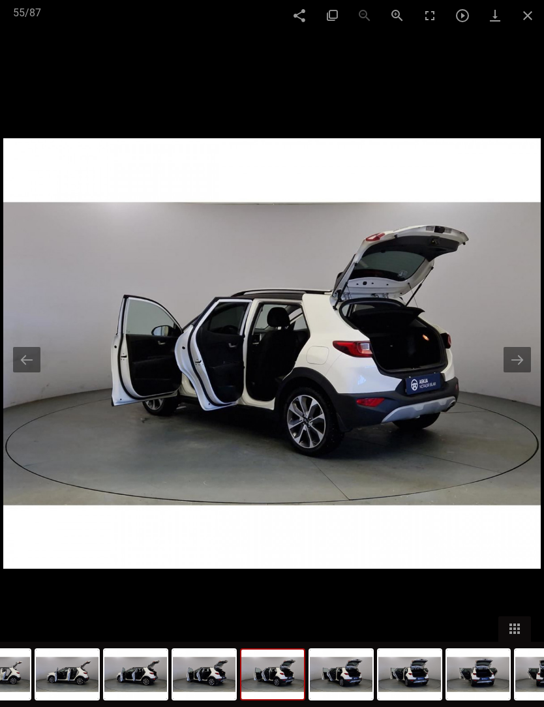
click at [512, 373] on button at bounding box center [517, 359] width 27 height 25
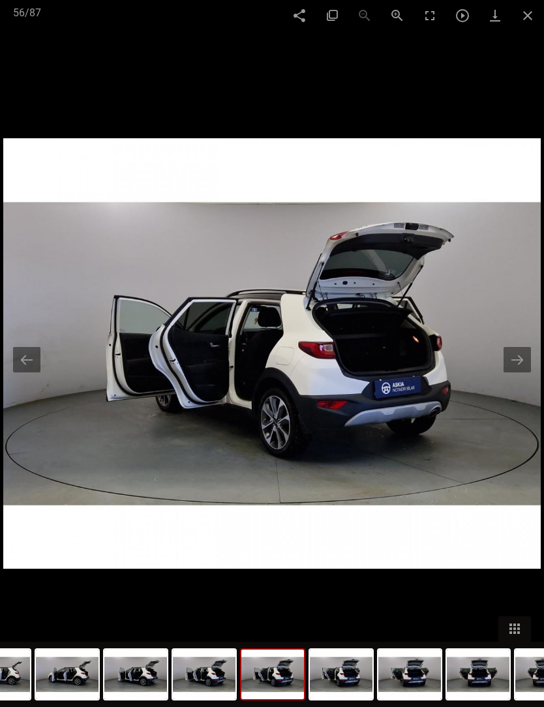
click at [516, 373] on button at bounding box center [517, 359] width 27 height 25
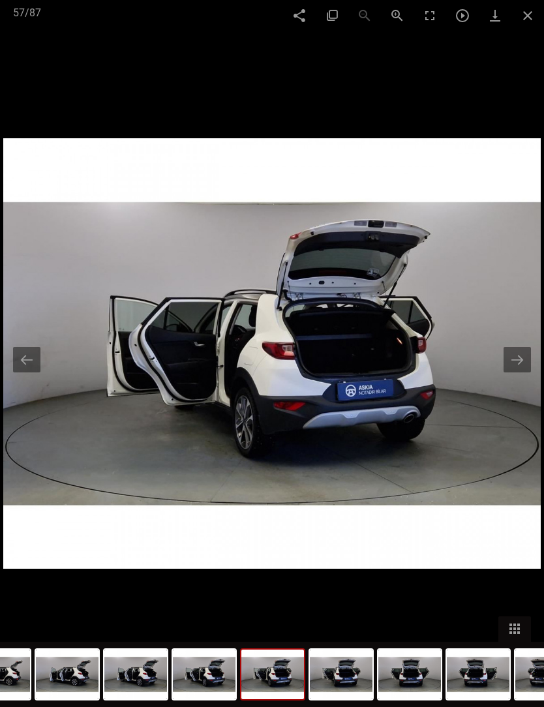
click at [515, 373] on button at bounding box center [517, 359] width 27 height 25
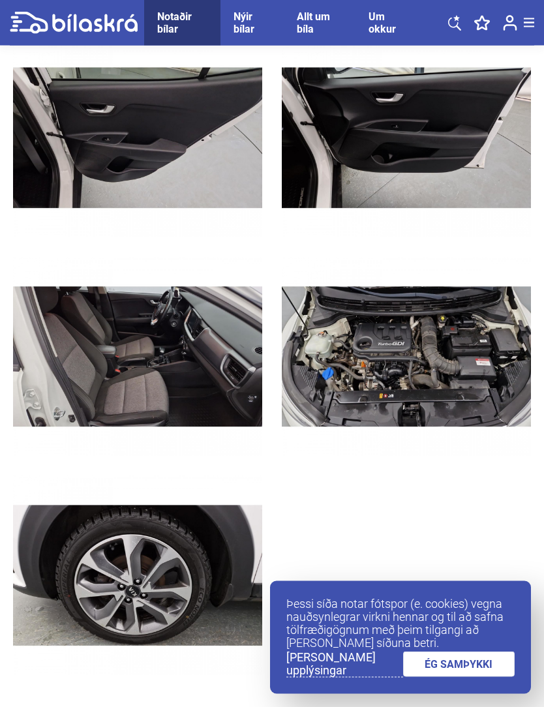
scroll to position [11352, 0]
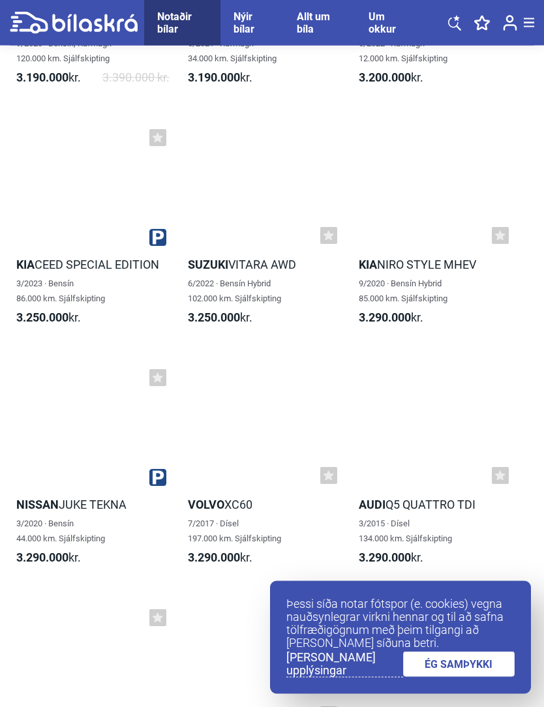
scroll to position [17014, 0]
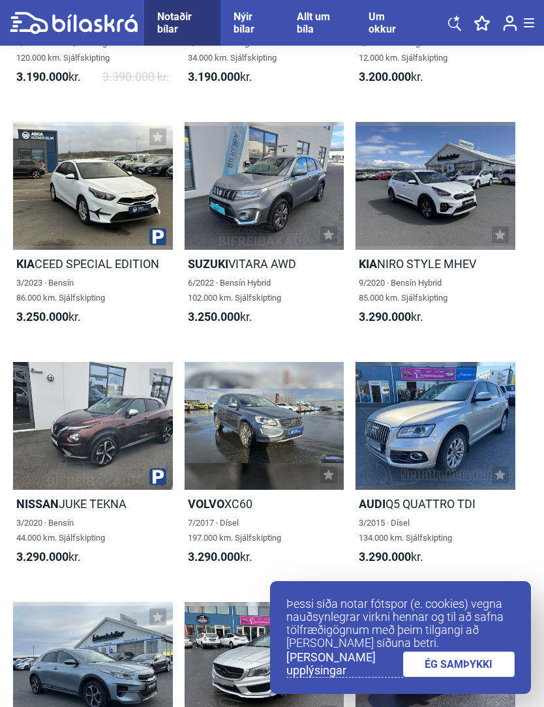
click at [87, 472] on div at bounding box center [93, 426] width 160 height 128
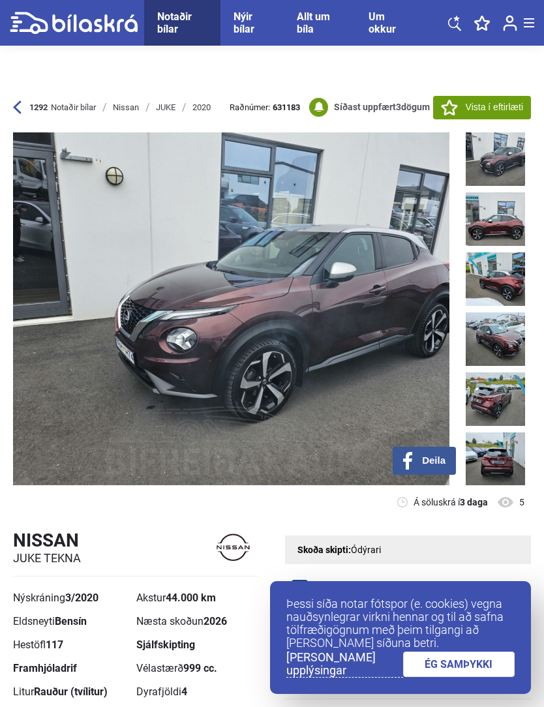
click at [502, 230] on img at bounding box center [495, 218] width 59 height 53
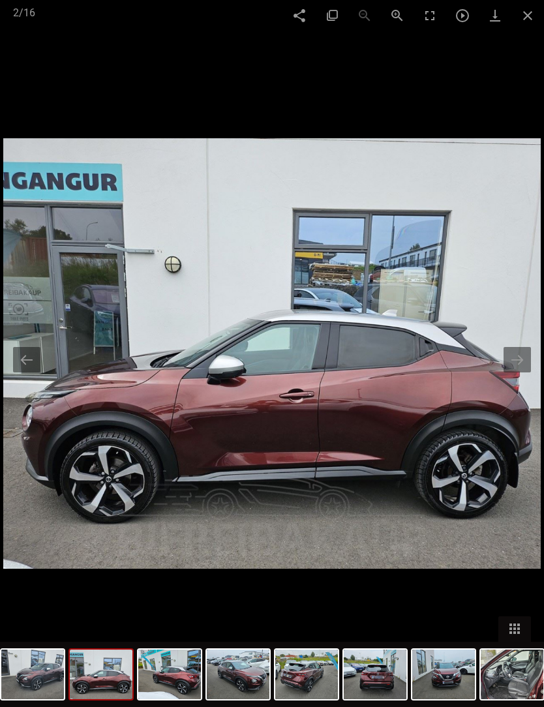
click at [519, 373] on button at bounding box center [517, 359] width 27 height 25
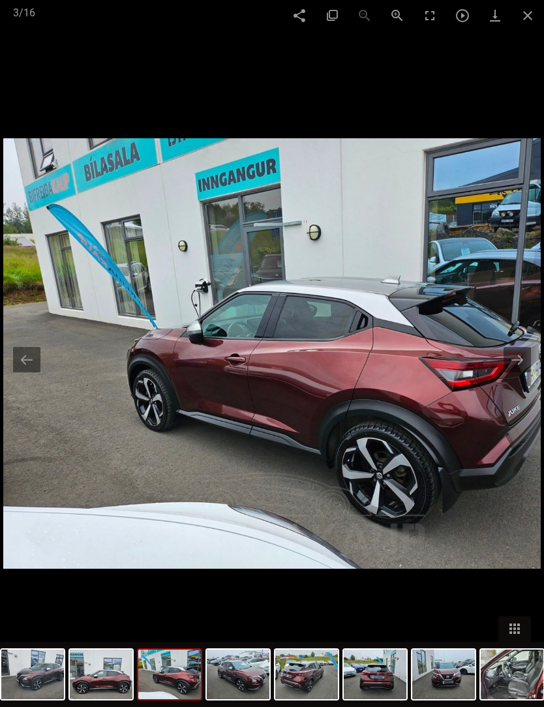
click at [518, 373] on button at bounding box center [517, 359] width 27 height 25
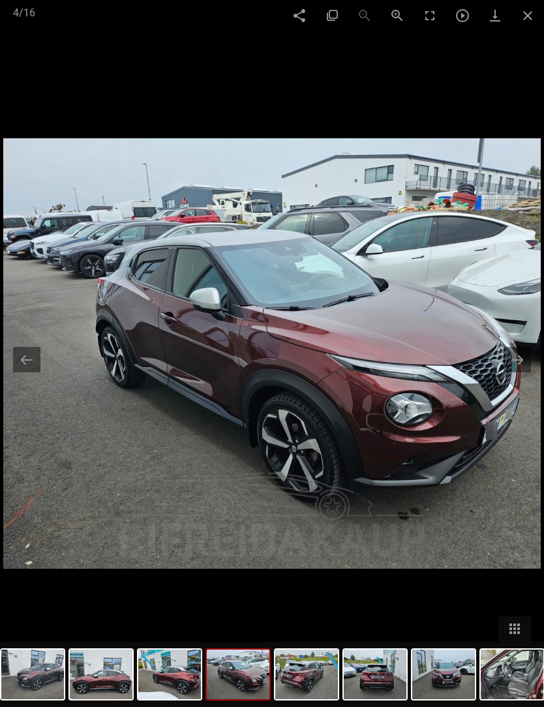
click at [519, 373] on button at bounding box center [517, 359] width 27 height 25
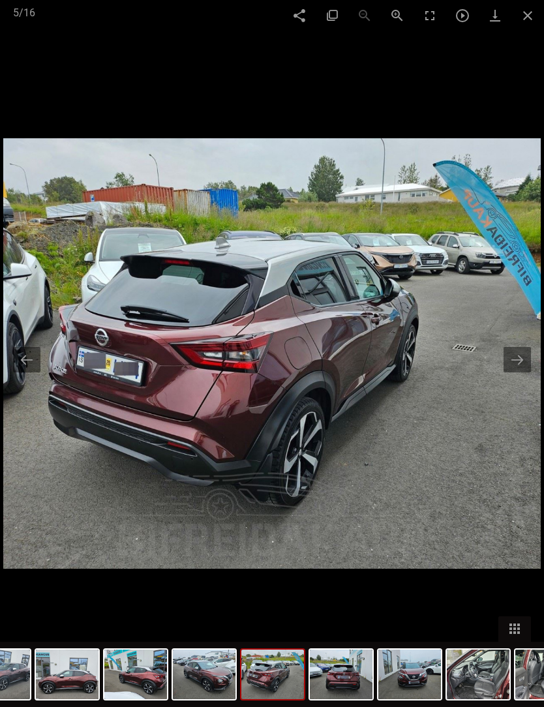
click at [520, 373] on button at bounding box center [517, 359] width 27 height 25
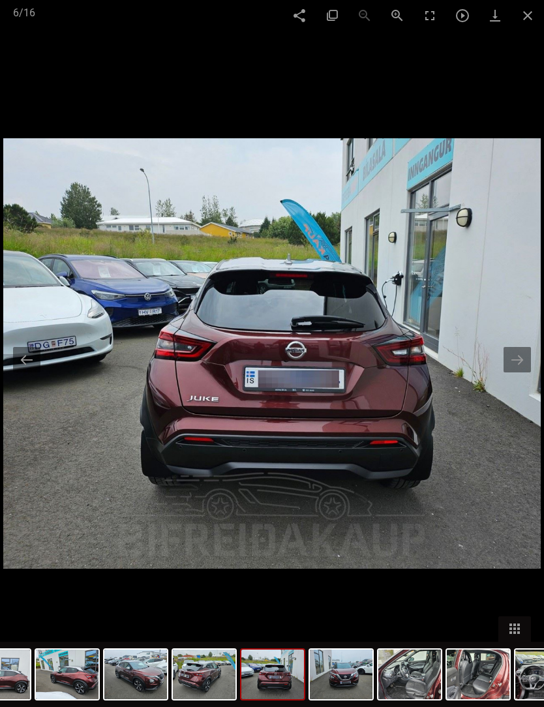
click at [521, 373] on button at bounding box center [517, 359] width 27 height 25
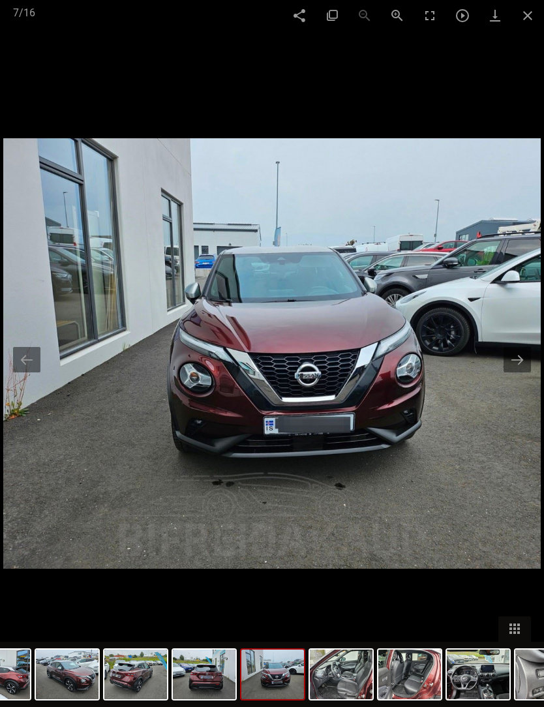
click at [517, 373] on button at bounding box center [517, 359] width 27 height 25
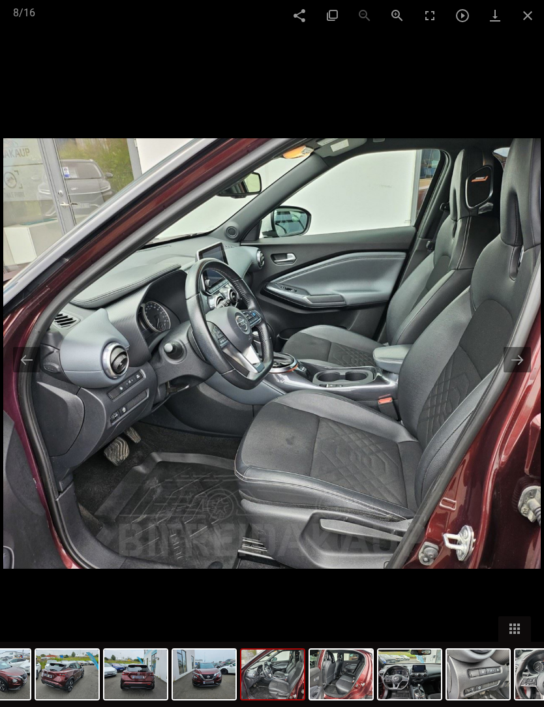
click at [511, 373] on button at bounding box center [517, 359] width 27 height 25
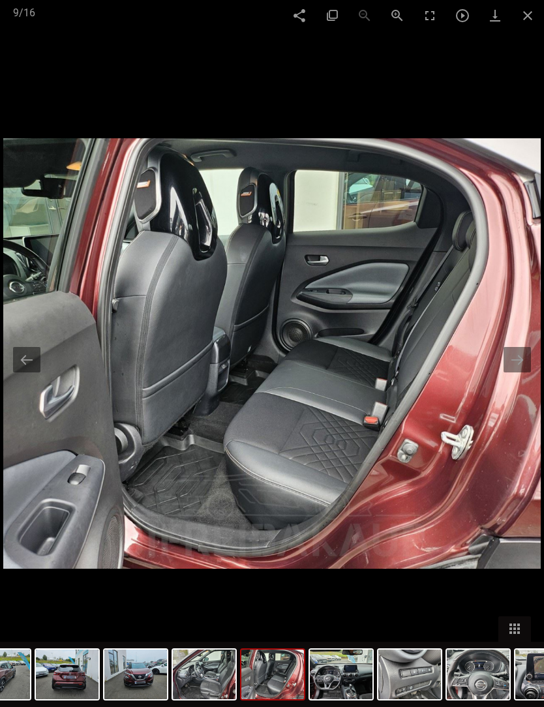
click at [521, 373] on button at bounding box center [517, 359] width 27 height 25
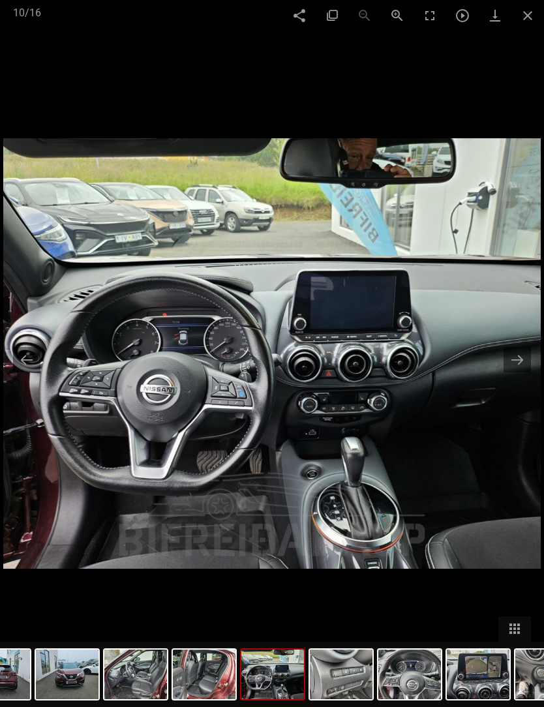
click at [520, 373] on button at bounding box center [517, 359] width 27 height 25
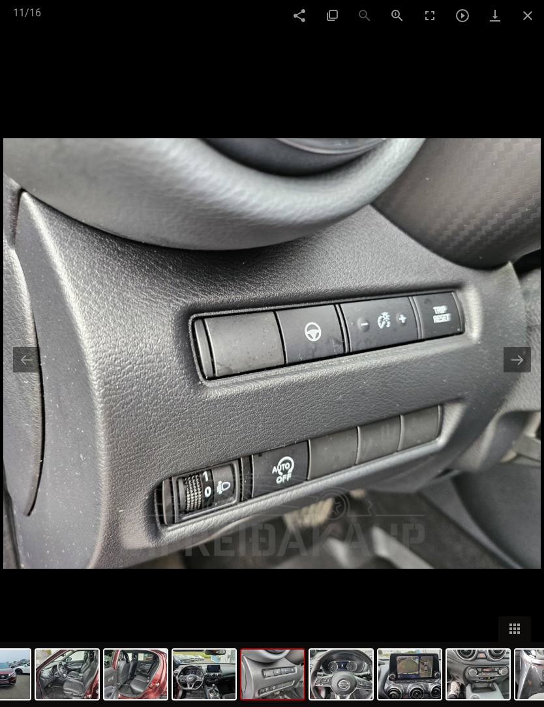
click at [513, 373] on button at bounding box center [517, 359] width 27 height 25
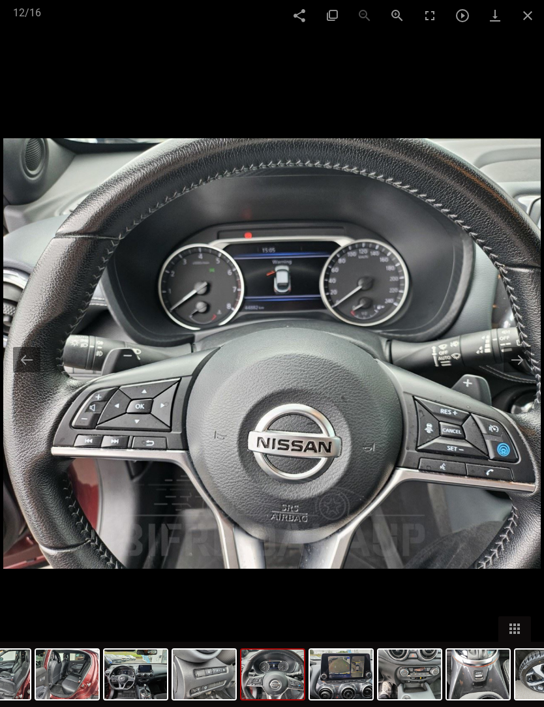
click at [518, 373] on button at bounding box center [517, 359] width 27 height 25
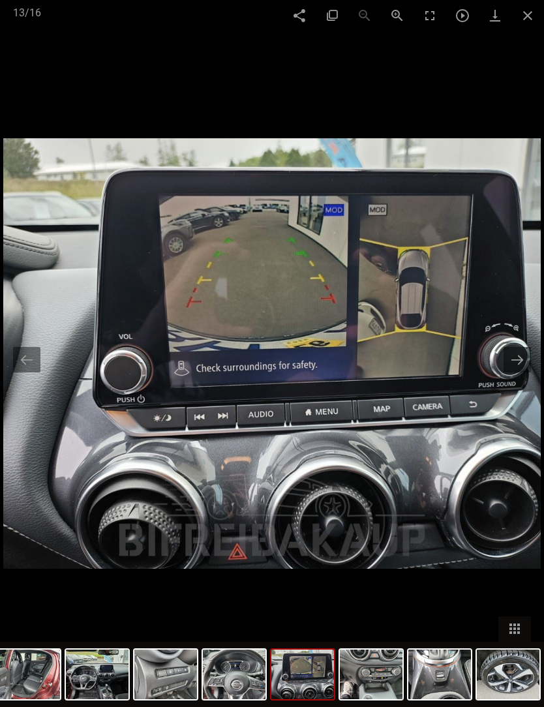
click at [519, 373] on button at bounding box center [517, 359] width 27 height 25
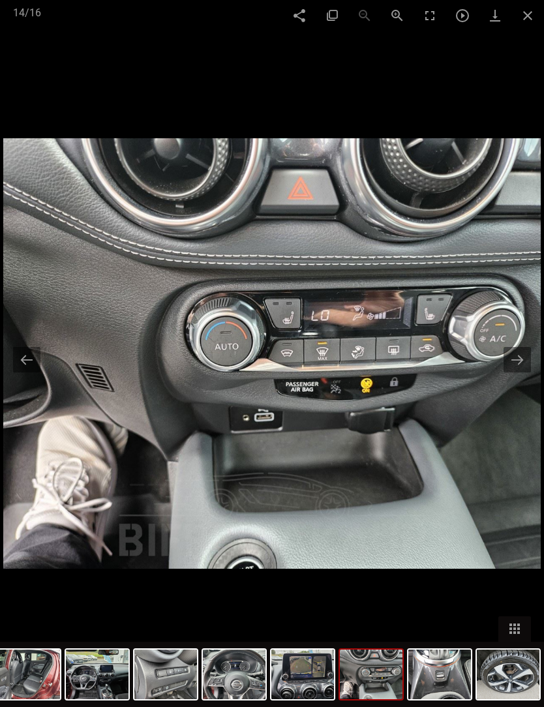
click at [522, 373] on button at bounding box center [517, 359] width 27 height 25
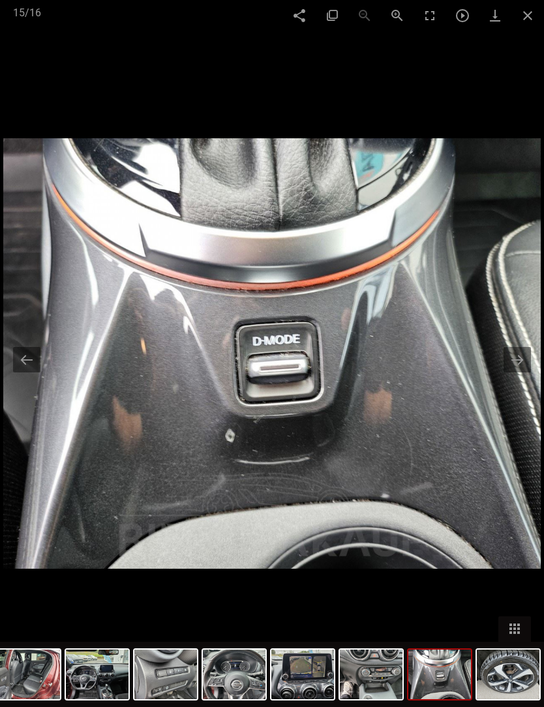
click at [521, 373] on button at bounding box center [517, 359] width 27 height 25
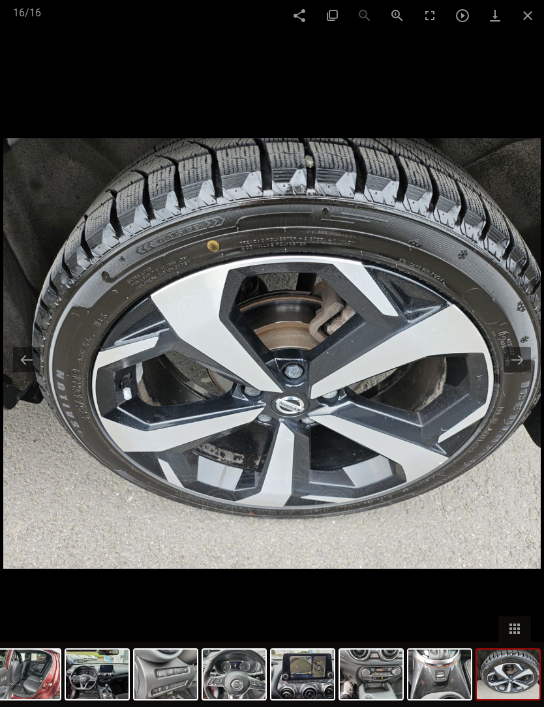
click at [518, 373] on button at bounding box center [517, 359] width 27 height 25
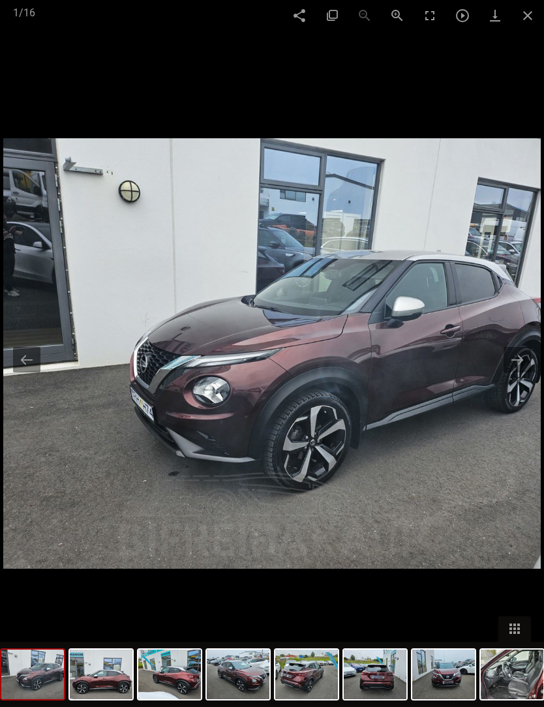
click at [515, 373] on button at bounding box center [517, 359] width 27 height 25
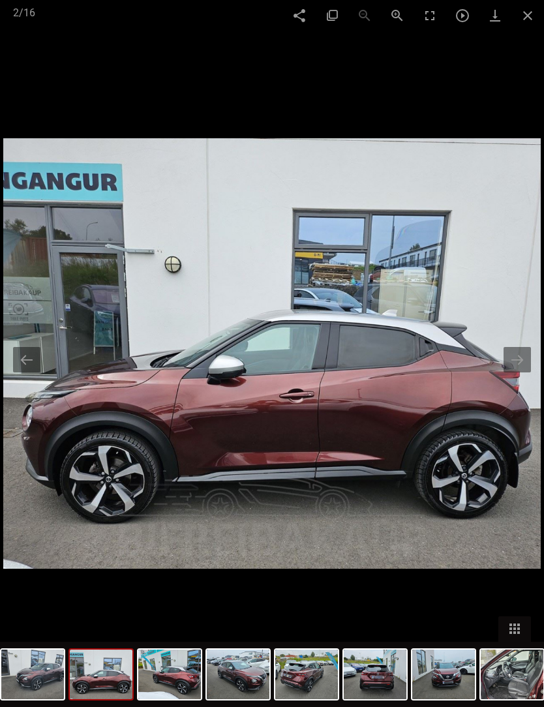
click at [510, 373] on button at bounding box center [517, 359] width 27 height 25
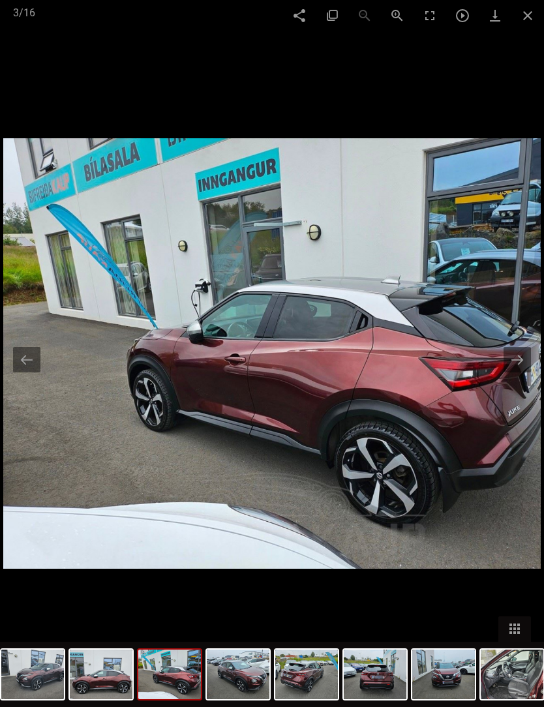
click at [511, 373] on button at bounding box center [517, 359] width 27 height 25
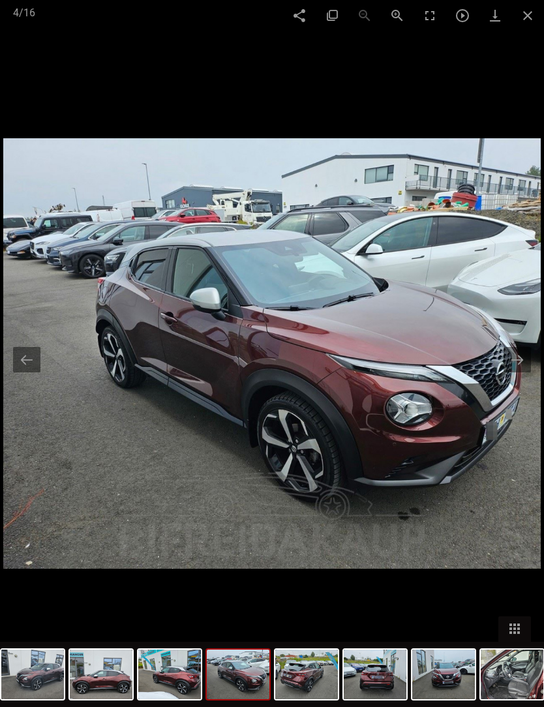
click at [510, 373] on button at bounding box center [517, 359] width 27 height 25
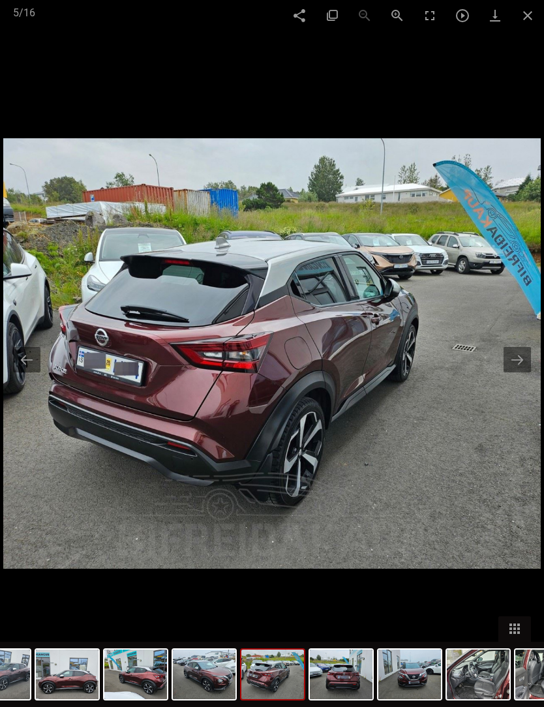
click at [510, 373] on button at bounding box center [517, 359] width 27 height 25
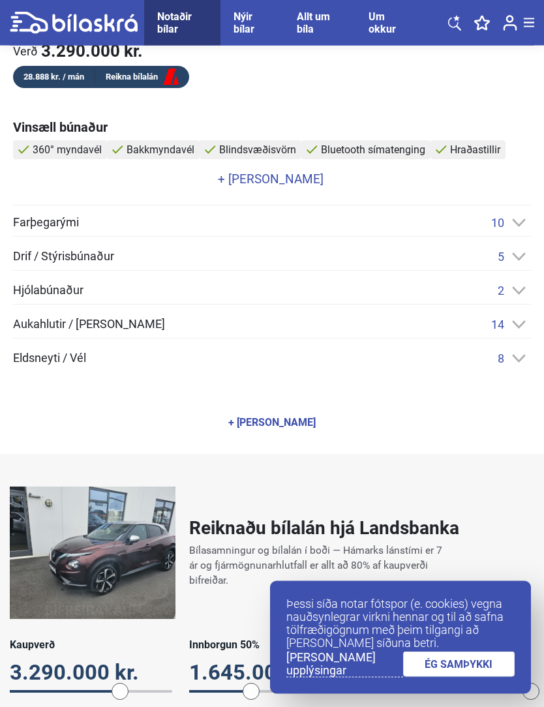
scroll to position [729, 0]
click at [520, 328] on div "14" at bounding box center [511, 325] width 40 height 14
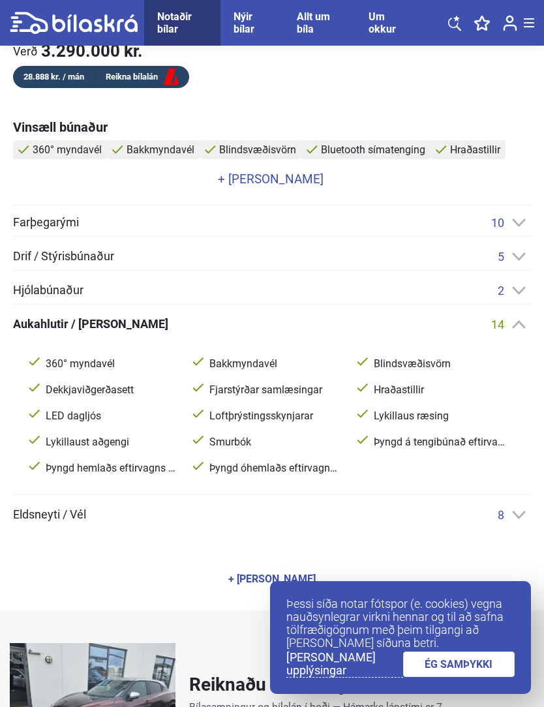
click at [521, 227] on icon at bounding box center [519, 223] width 14 height 8
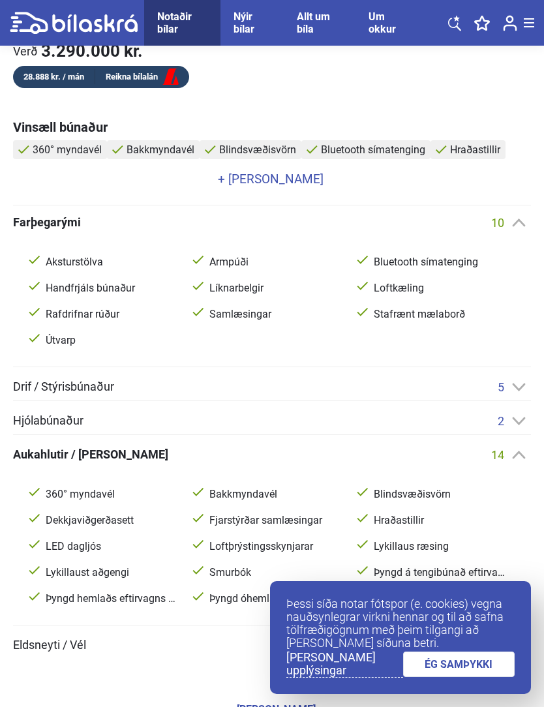
click at [518, 428] on div "2" at bounding box center [514, 421] width 33 height 14
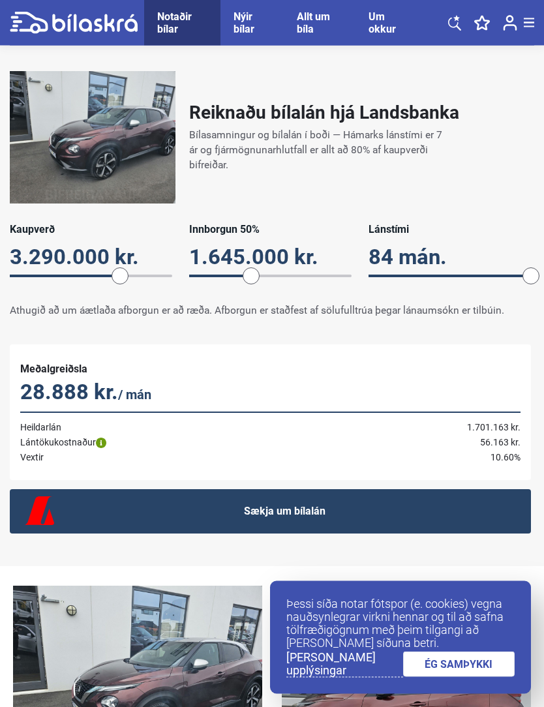
scroll to position [1484, 0]
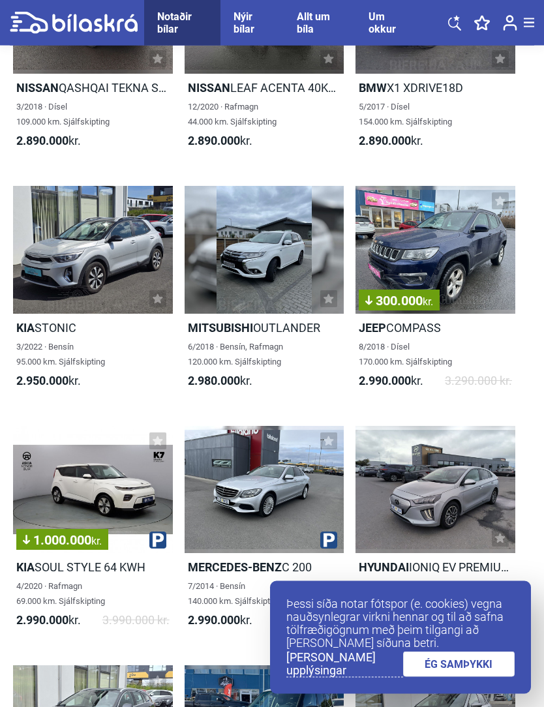
scroll to position [12152, 0]
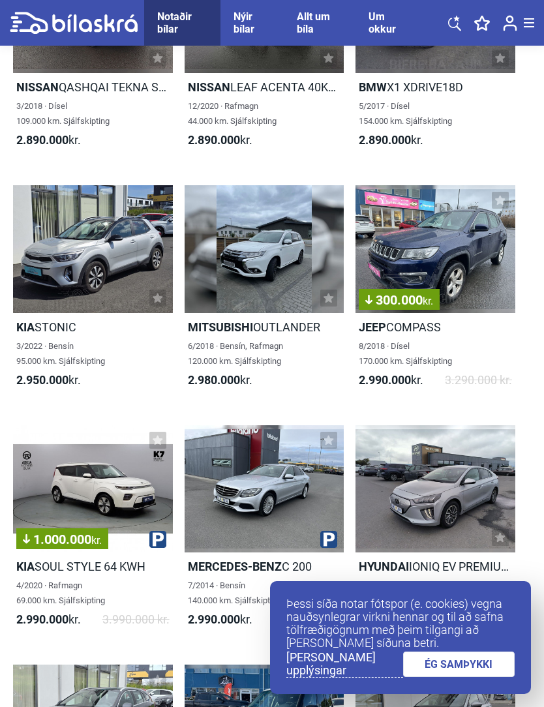
click at [95, 262] on div at bounding box center [93, 249] width 160 height 128
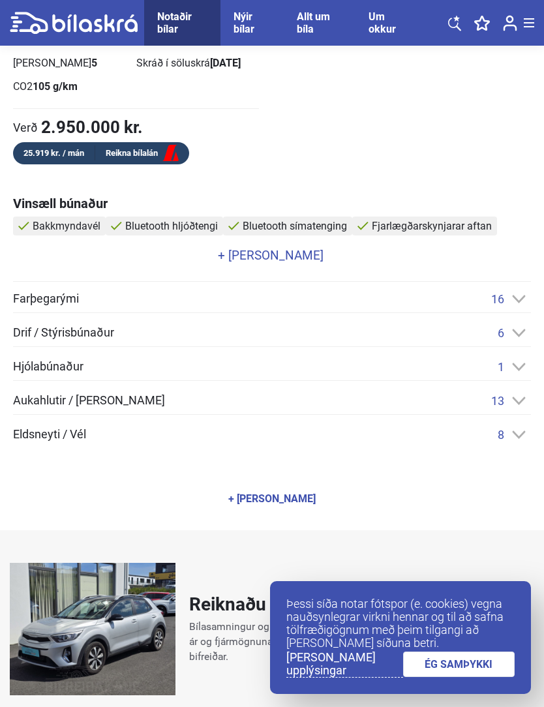
scroll to position [653, 0]
click at [519, 414] on div "Aukahlutir / [PERSON_NAME] 13 Bakkmyndavél Dekkjaviðgerðasett Fjarlægðarskynjar…" at bounding box center [272, 403] width 518 height 21
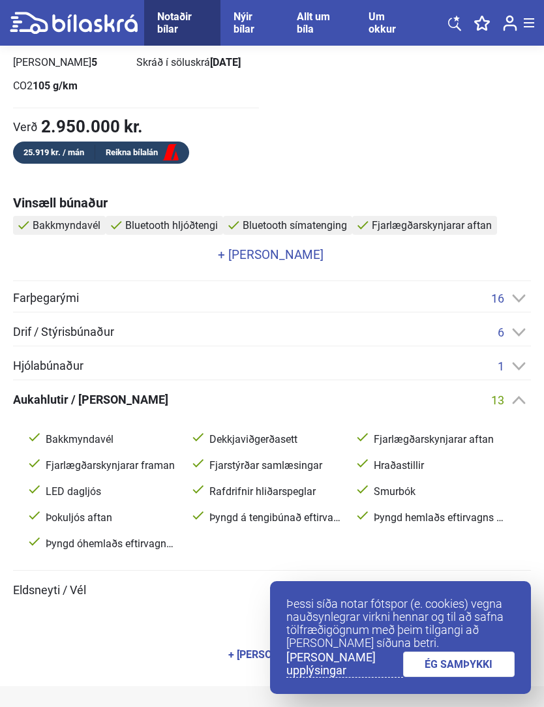
click at [517, 302] on icon at bounding box center [519, 298] width 13 height 8
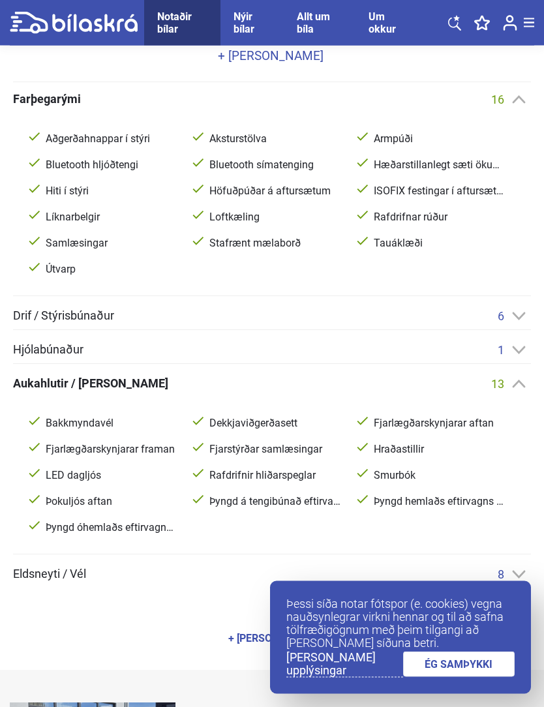
scroll to position [852, 0]
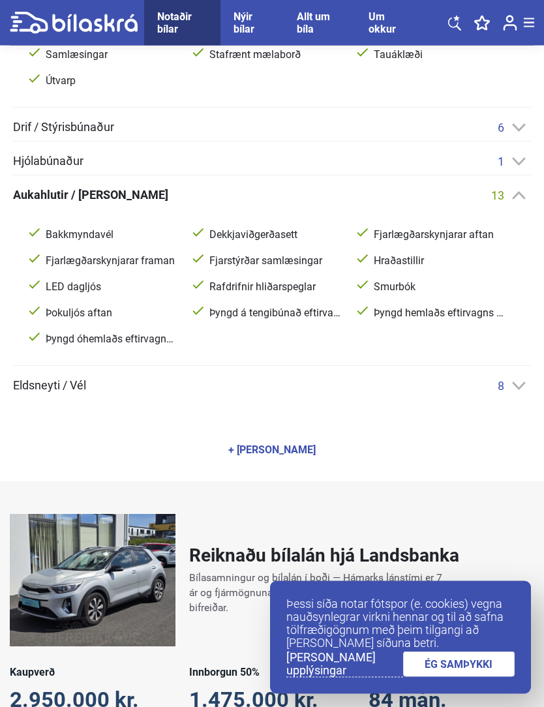
click at [522, 391] on icon at bounding box center [519, 386] width 14 height 8
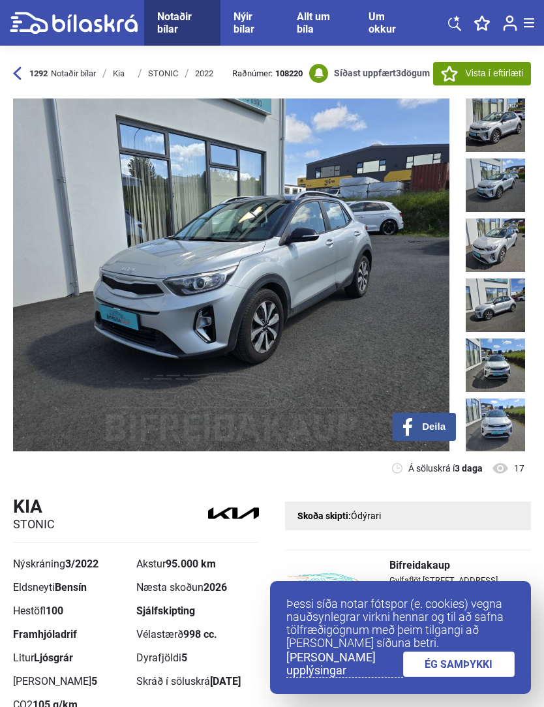
scroll to position [0, 0]
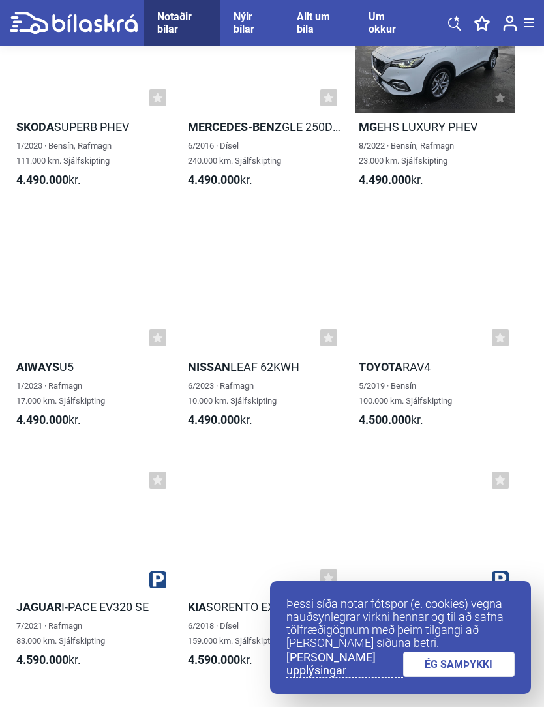
scroll to position [30584, 0]
